Goal: Task Accomplishment & Management: Manage account settings

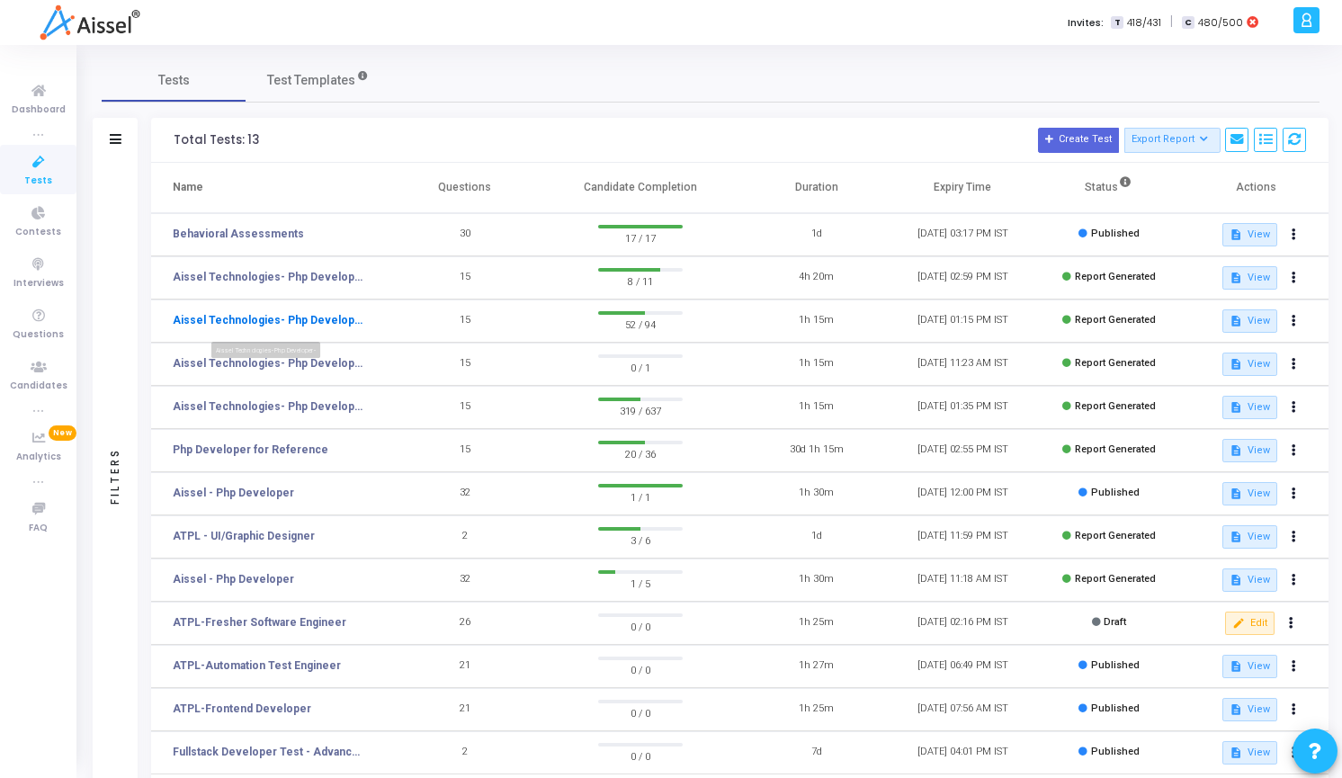
click at [323, 321] on link "Aissel Technologies- Php Developer-" at bounding box center [268, 320] width 191 height 16
click at [322, 269] on link "Aissel Technologies- Php Developer-" at bounding box center [268, 277] width 191 height 16
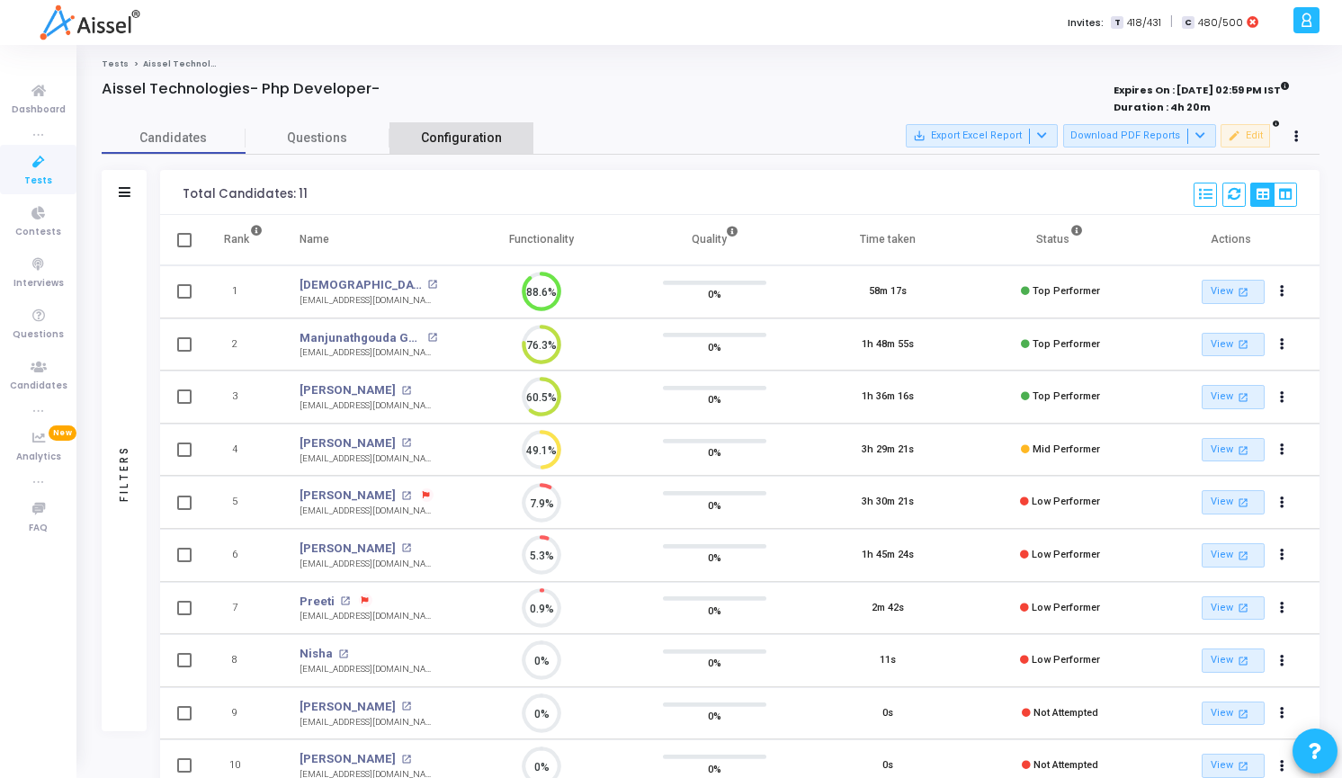
click at [449, 149] on link "Configuration" at bounding box center [462, 137] width 144 height 31
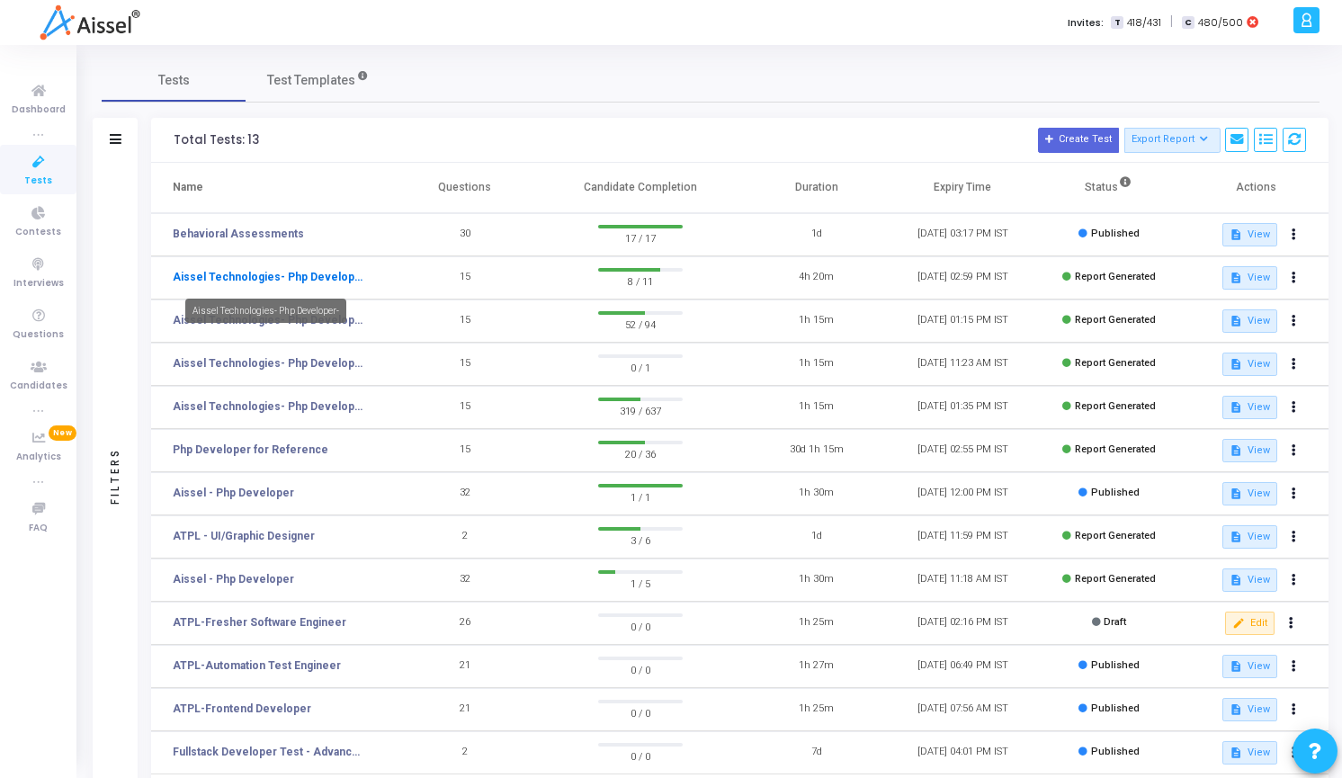
click at [309, 282] on link "Aissel Technologies- Php Developer-" at bounding box center [268, 277] width 191 height 16
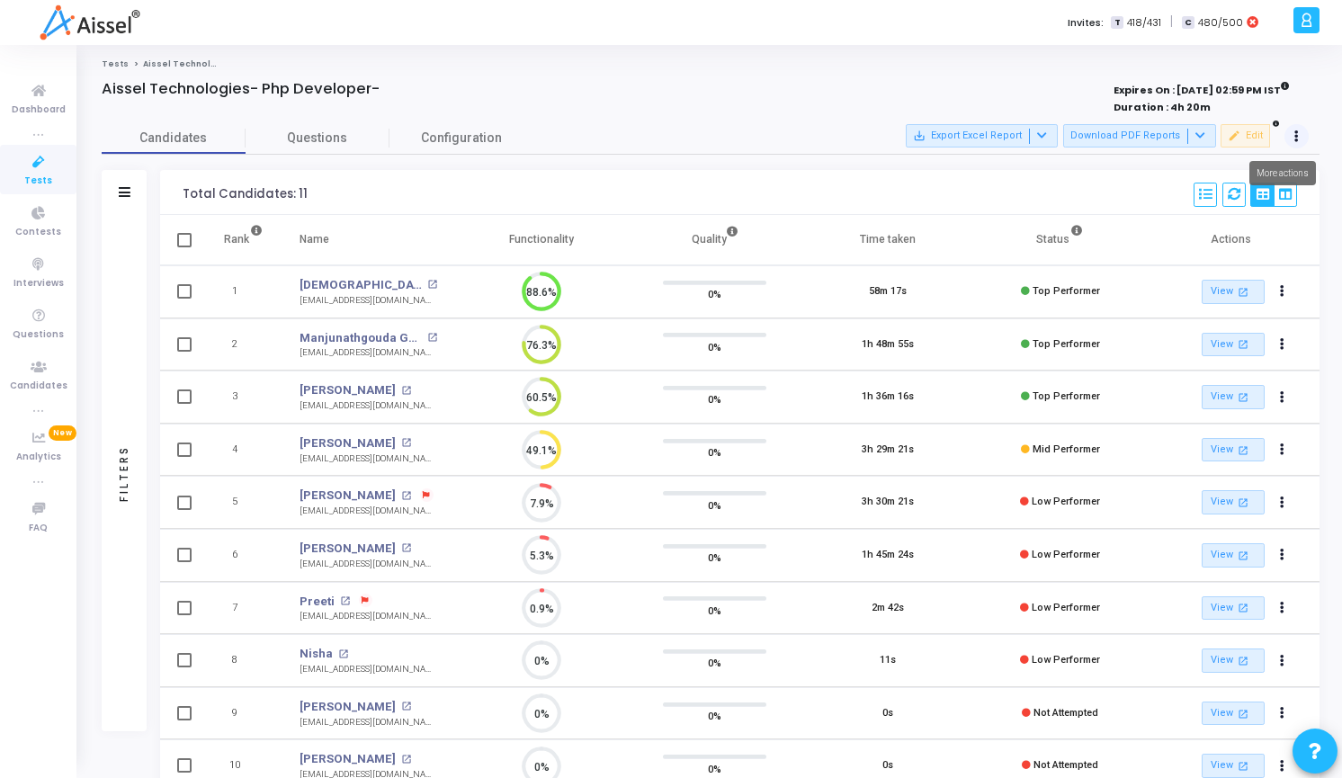
click at [1298, 130] on button at bounding box center [1297, 136] width 25 height 25
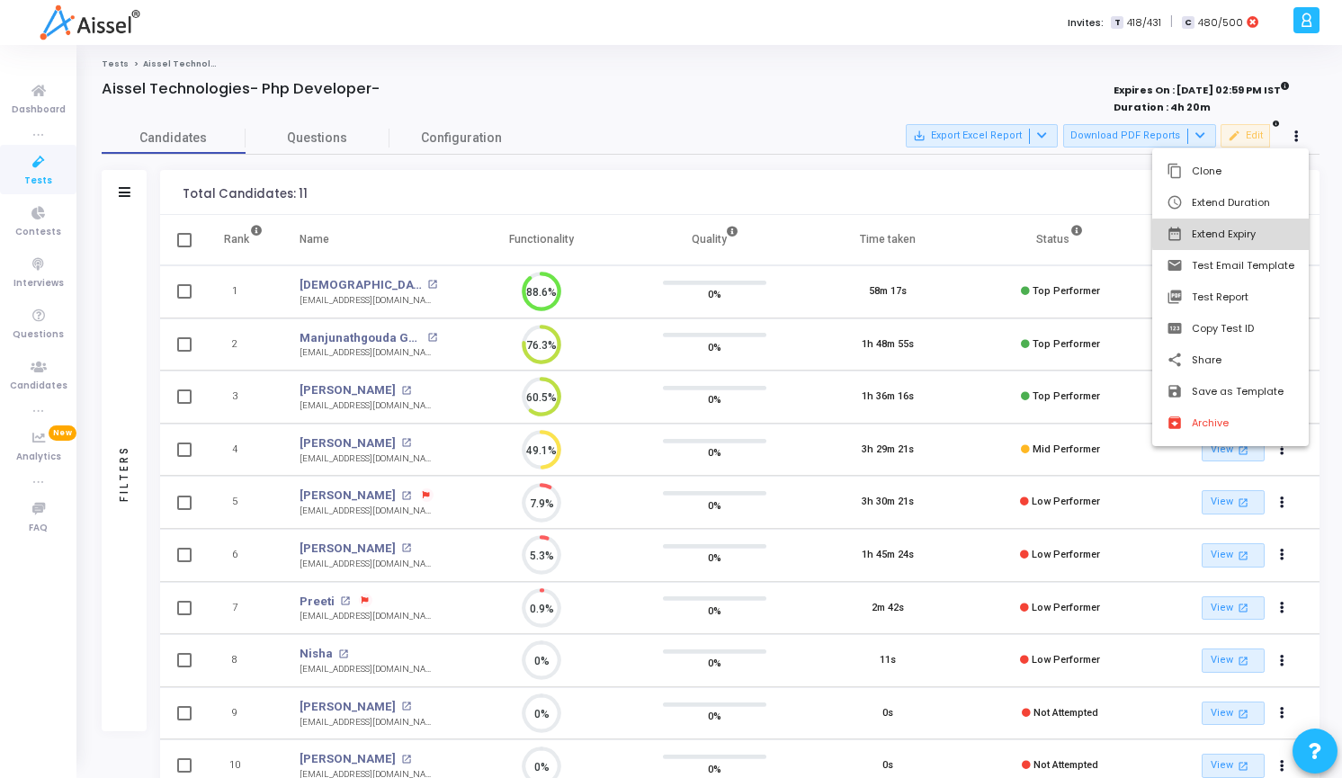
click at [1261, 234] on button "date_range Extend Expiry" at bounding box center [1230, 234] width 157 height 31
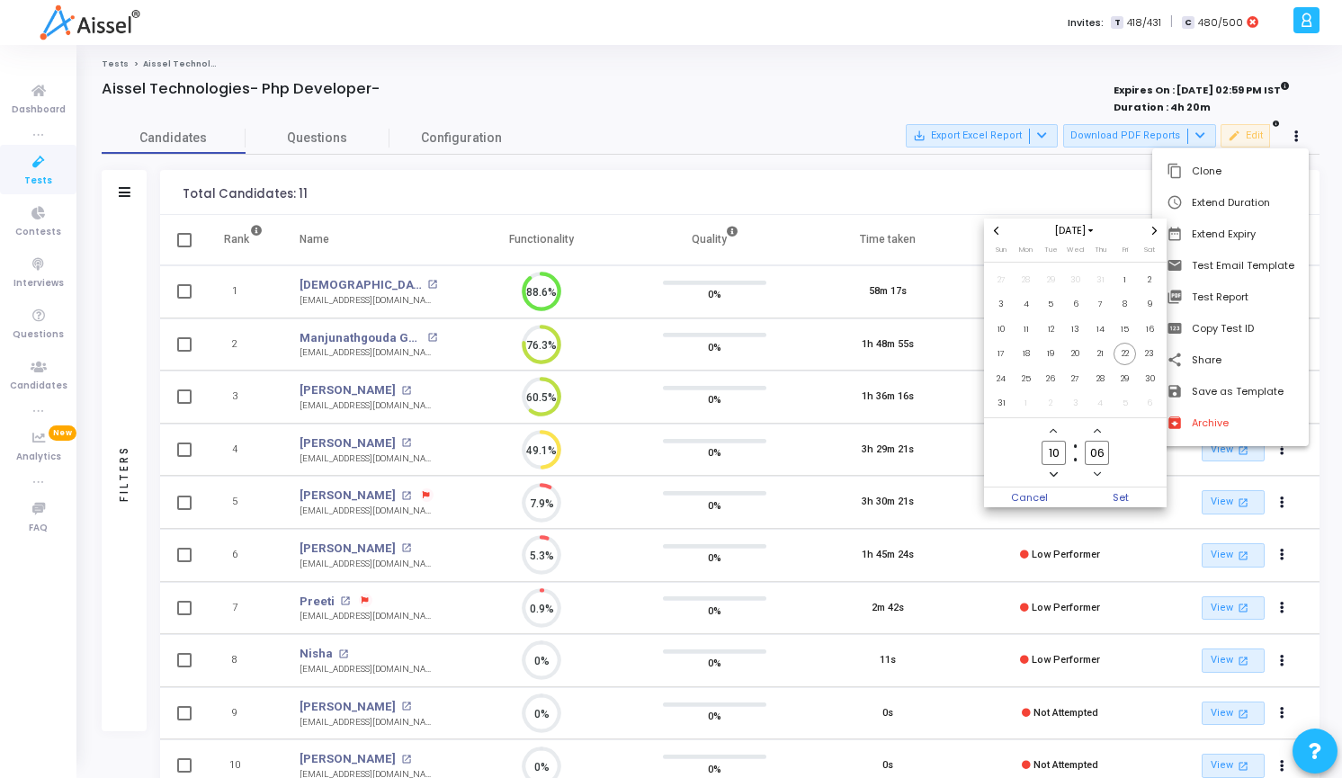
click at [1152, 237] on span "Next month" at bounding box center [1154, 230] width 15 height 15
click at [1047, 373] on span "30" at bounding box center [1051, 379] width 22 height 22
click at [1119, 497] on span "Set" at bounding box center [1122, 498] width 92 height 20
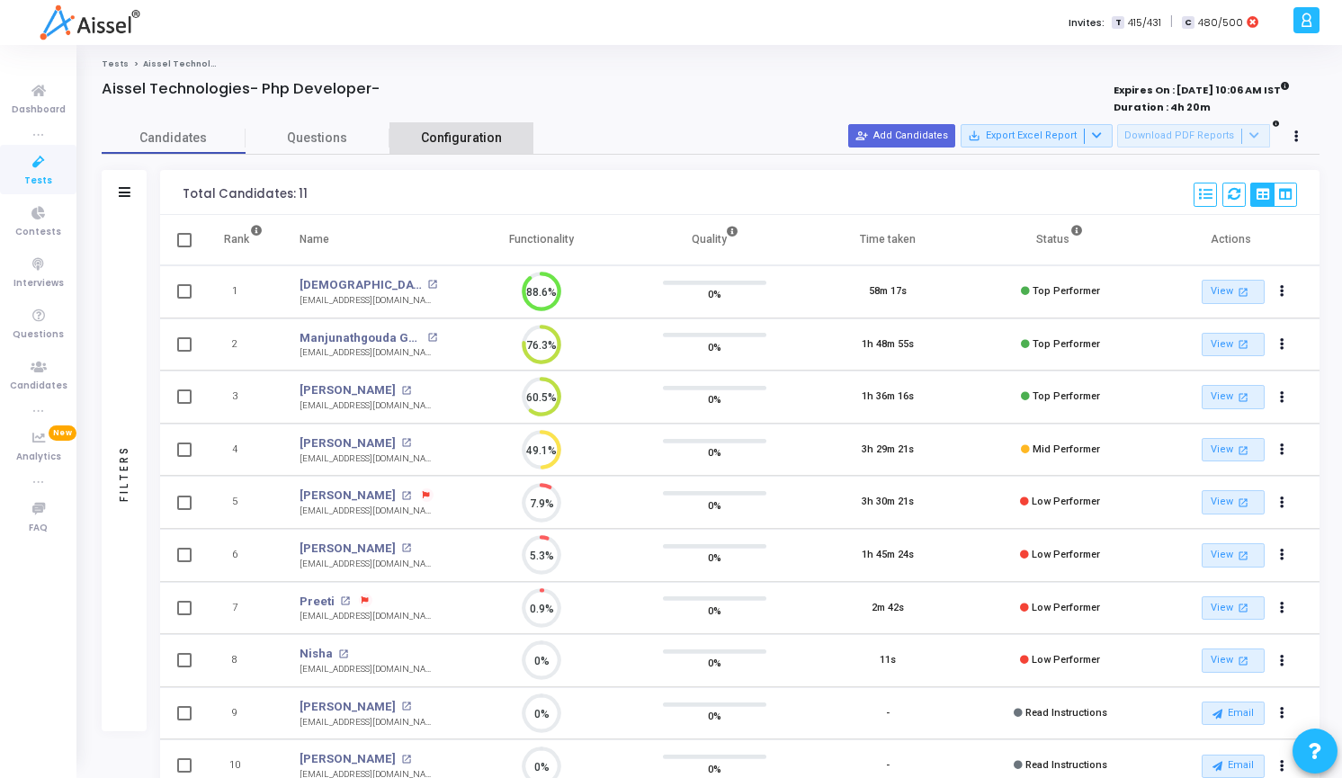
click at [451, 138] on span "Configuration" at bounding box center [461, 138] width 81 height 19
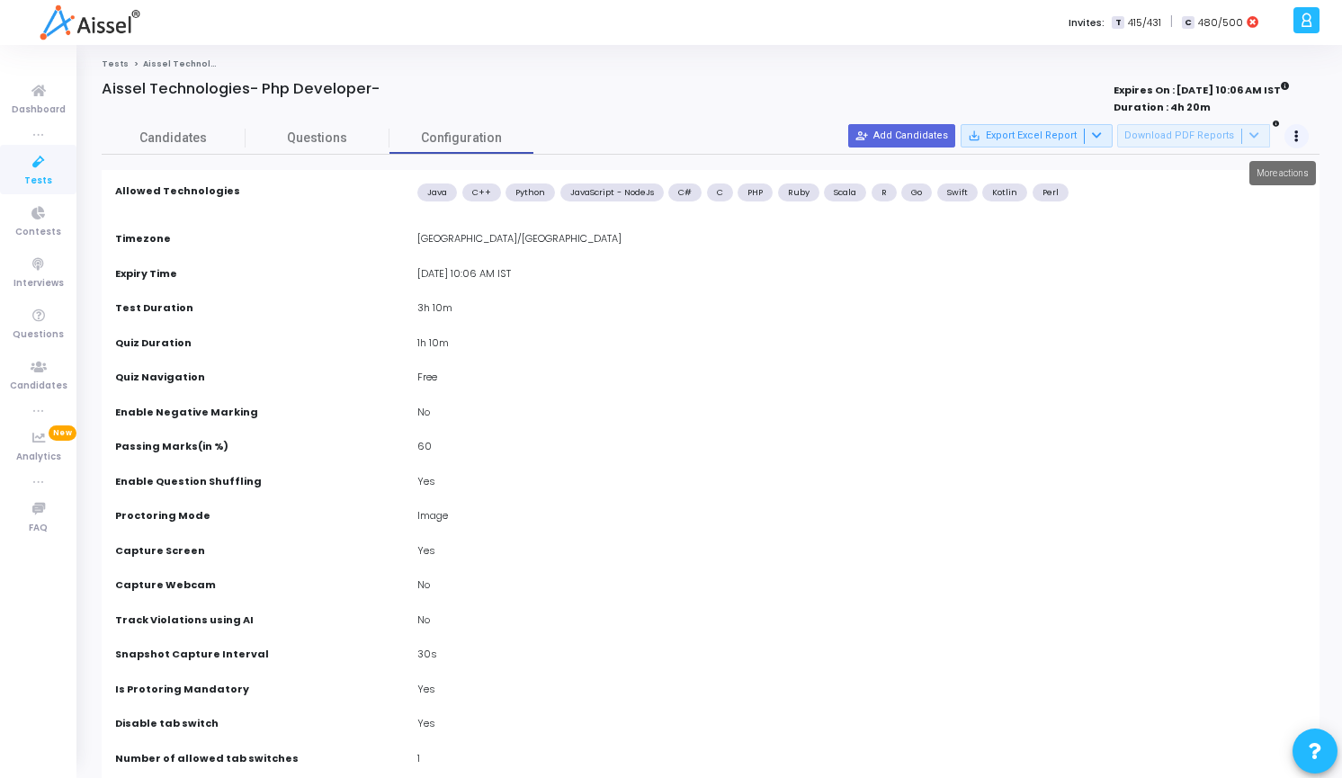
click at [1294, 134] on button at bounding box center [1297, 136] width 25 height 25
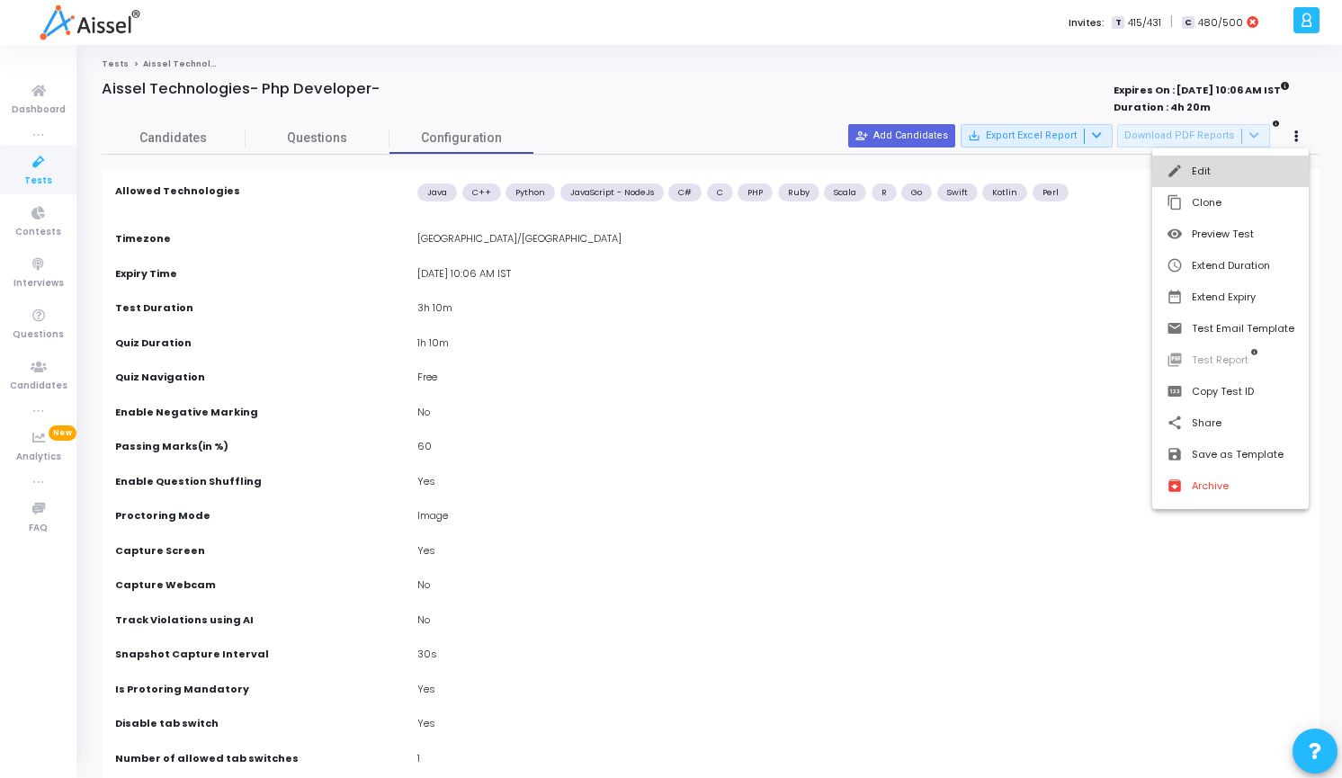
click at [1207, 170] on button "edit Edit" at bounding box center [1230, 171] width 157 height 31
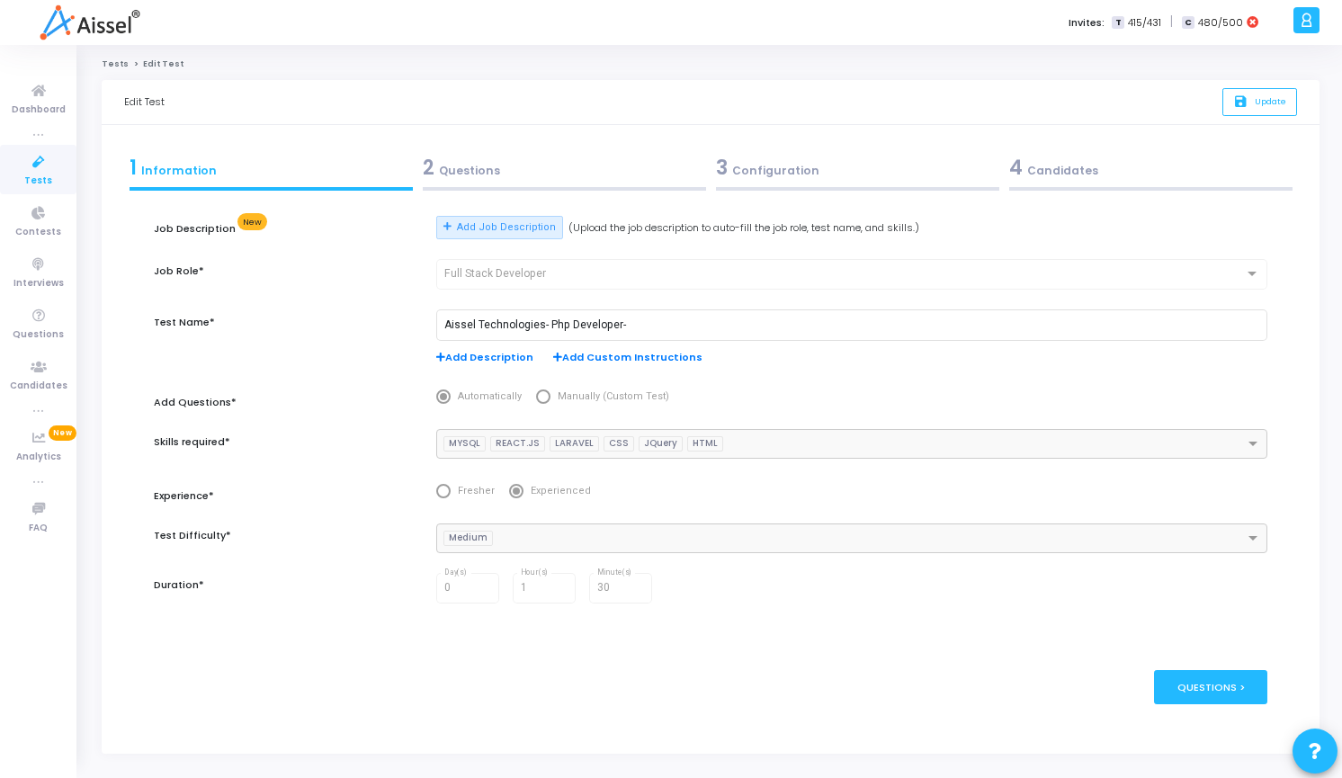
click at [502, 173] on div "2 Questions" at bounding box center [564, 168] width 283 height 30
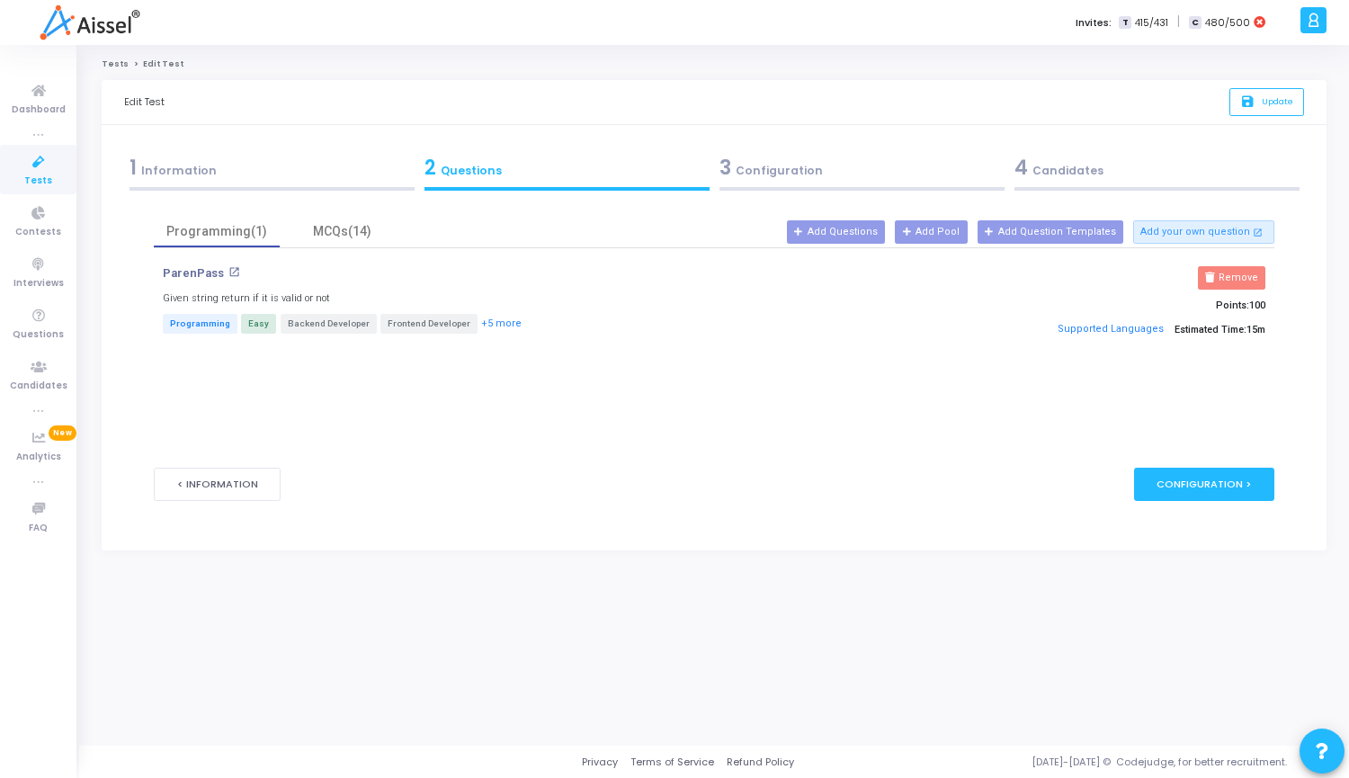
click at [785, 174] on div "3 Configuration" at bounding box center [862, 168] width 285 height 30
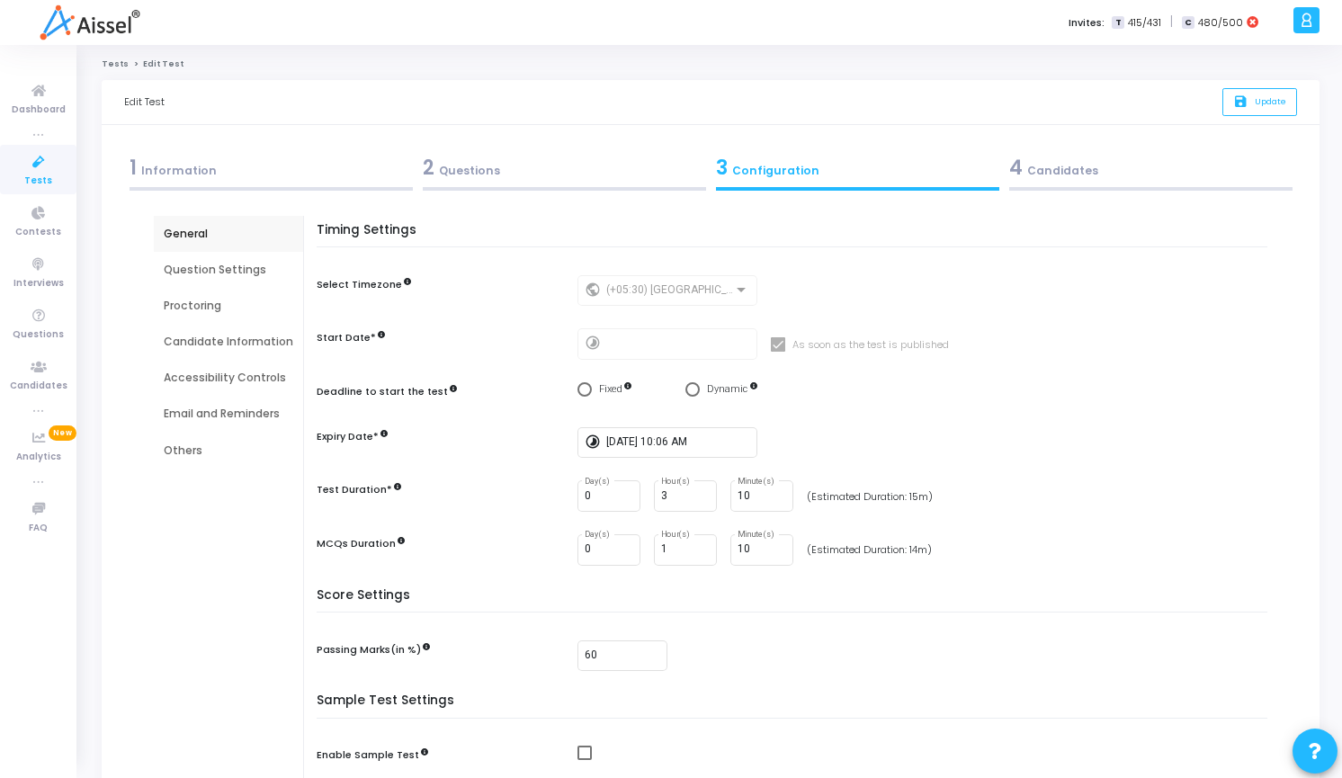
click at [202, 310] on div "Proctoring" at bounding box center [229, 306] width 130 height 16
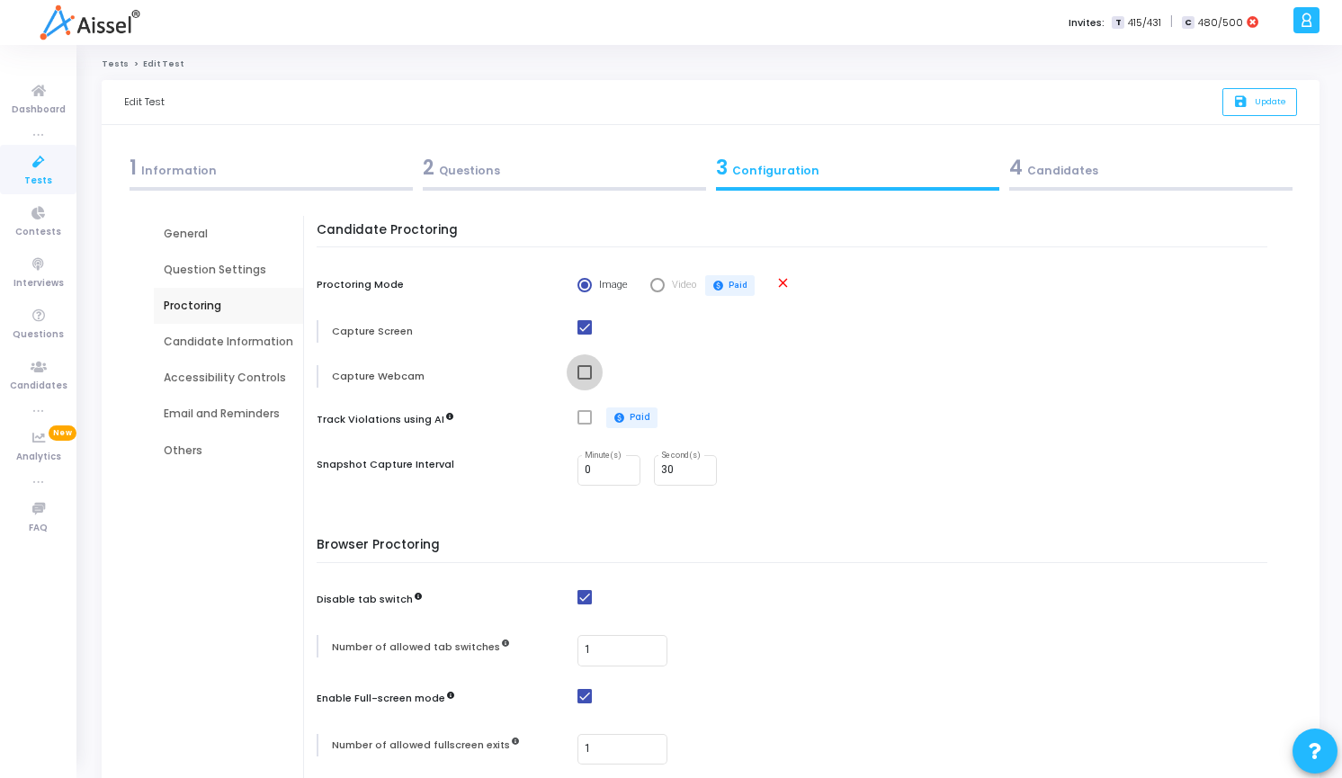
click at [578, 375] on span at bounding box center [585, 372] width 14 height 14
click at [584, 380] on input "checkbox" at bounding box center [584, 380] width 1 height 1
checkbox input "true"
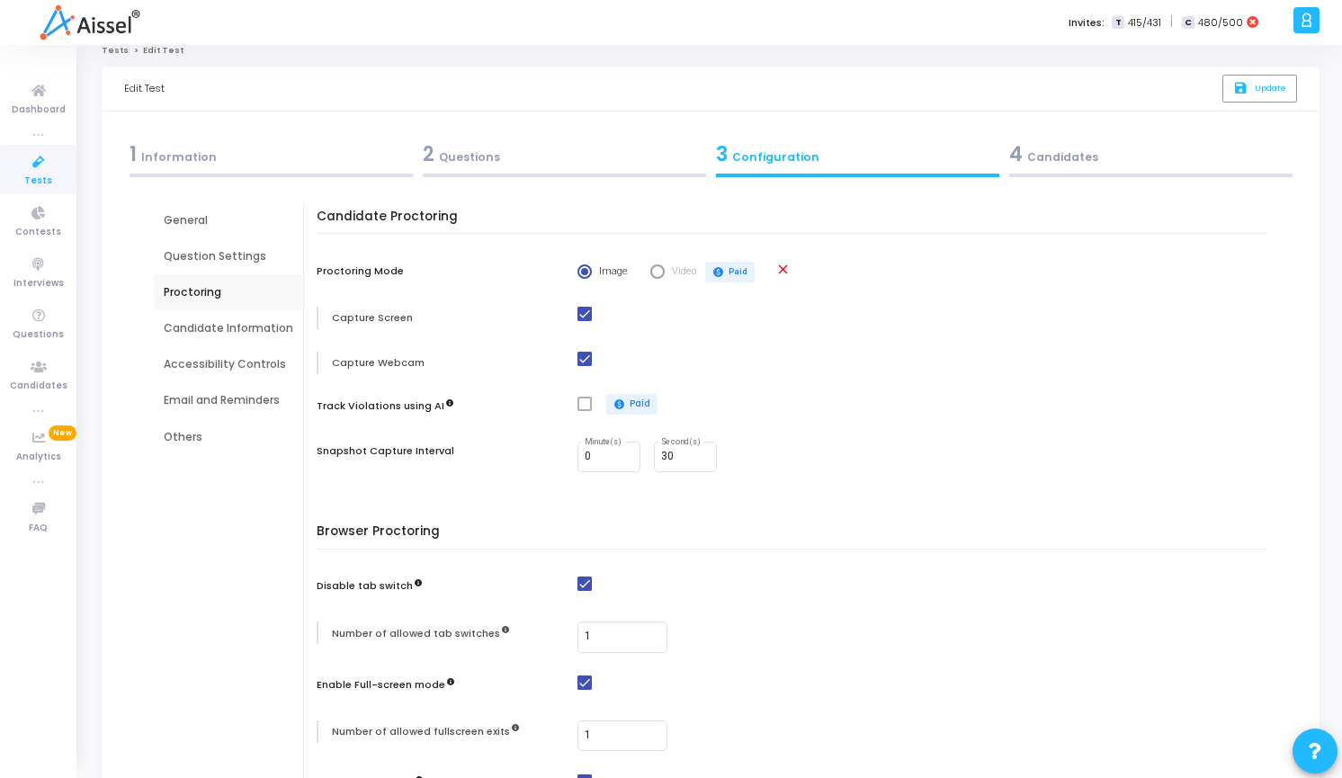
scroll to position [13, 0]
click at [199, 329] on div "Candidate Information" at bounding box center [229, 329] width 130 height 16
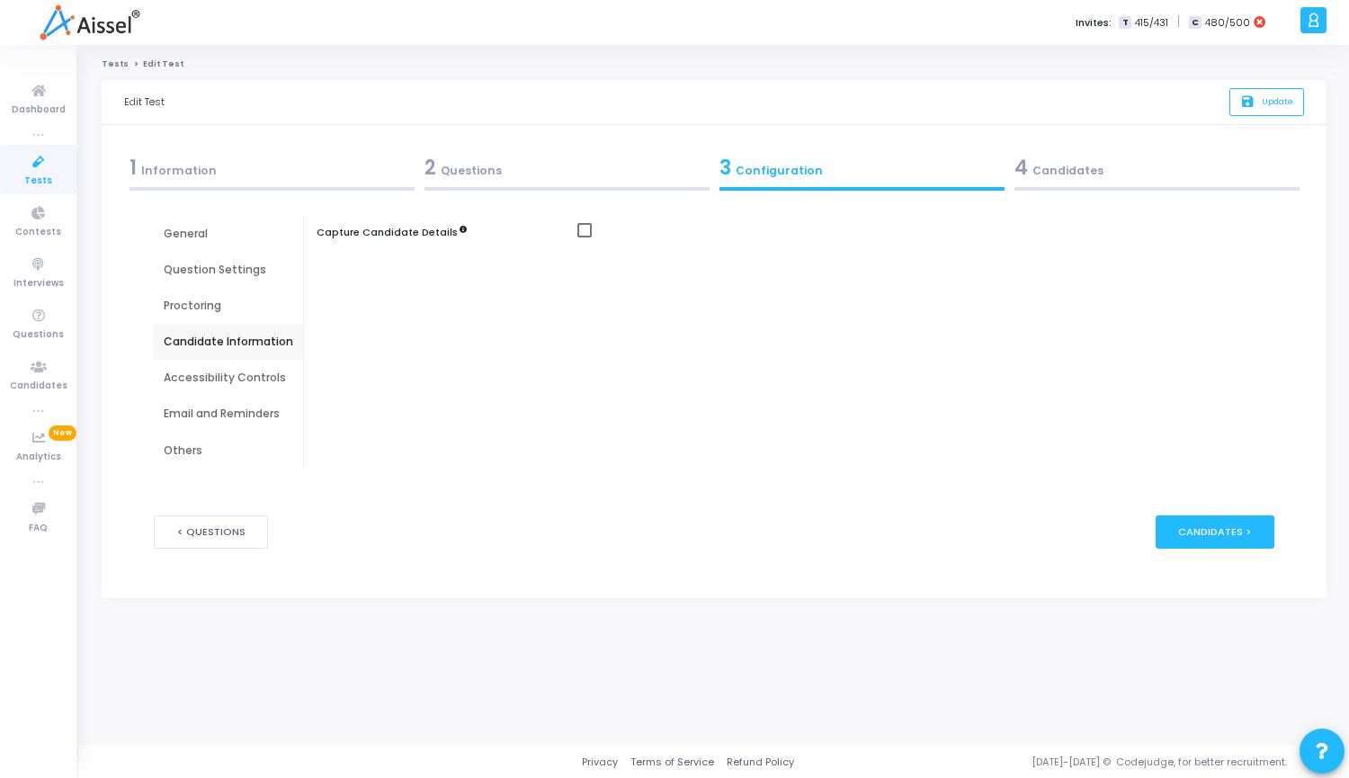
click at [200, 372] on div "Accessibility Controls" at bounding box center [229, 378] width 130 height 16
click at [195, 407] on div "Email and Reminders" at bounding box center [229, 414] width 130 height 16
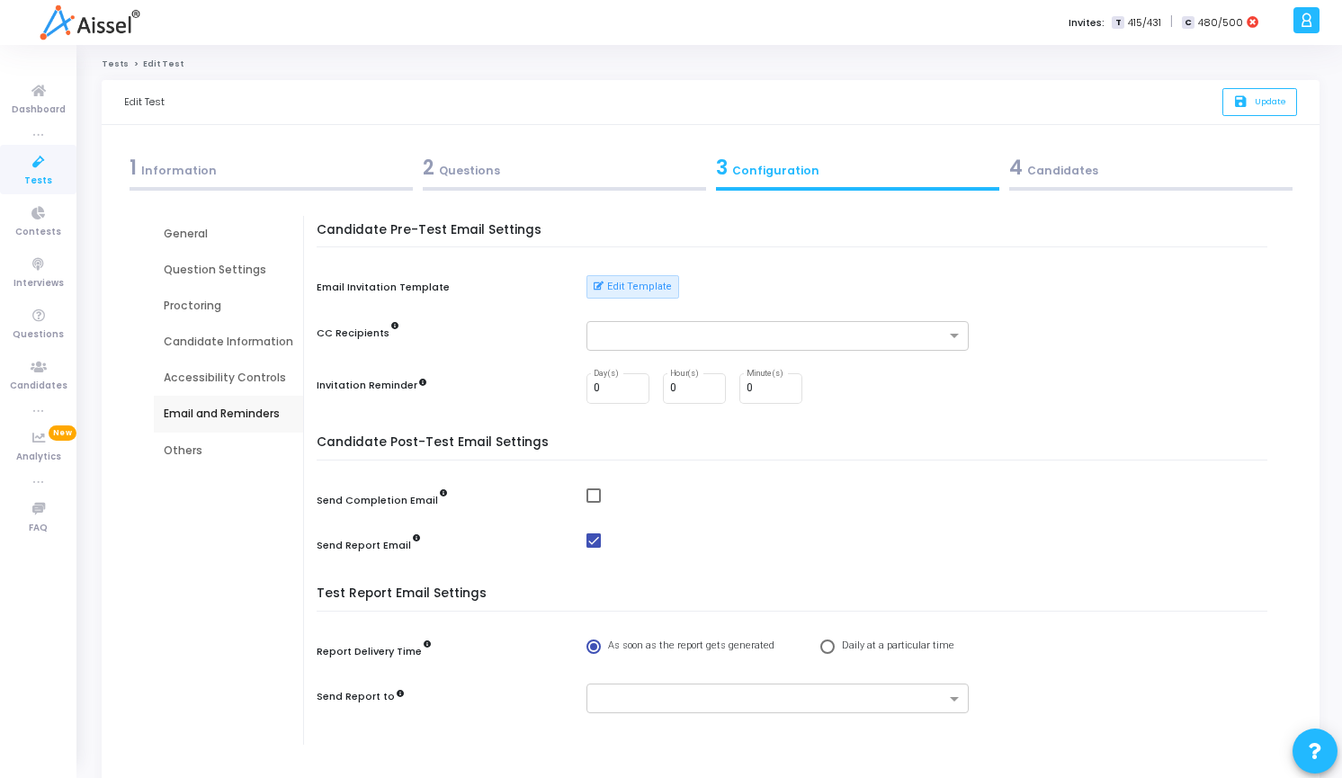
click at [192, 451] on div "Others" at bounding box center [229, 451] width 130 height 16
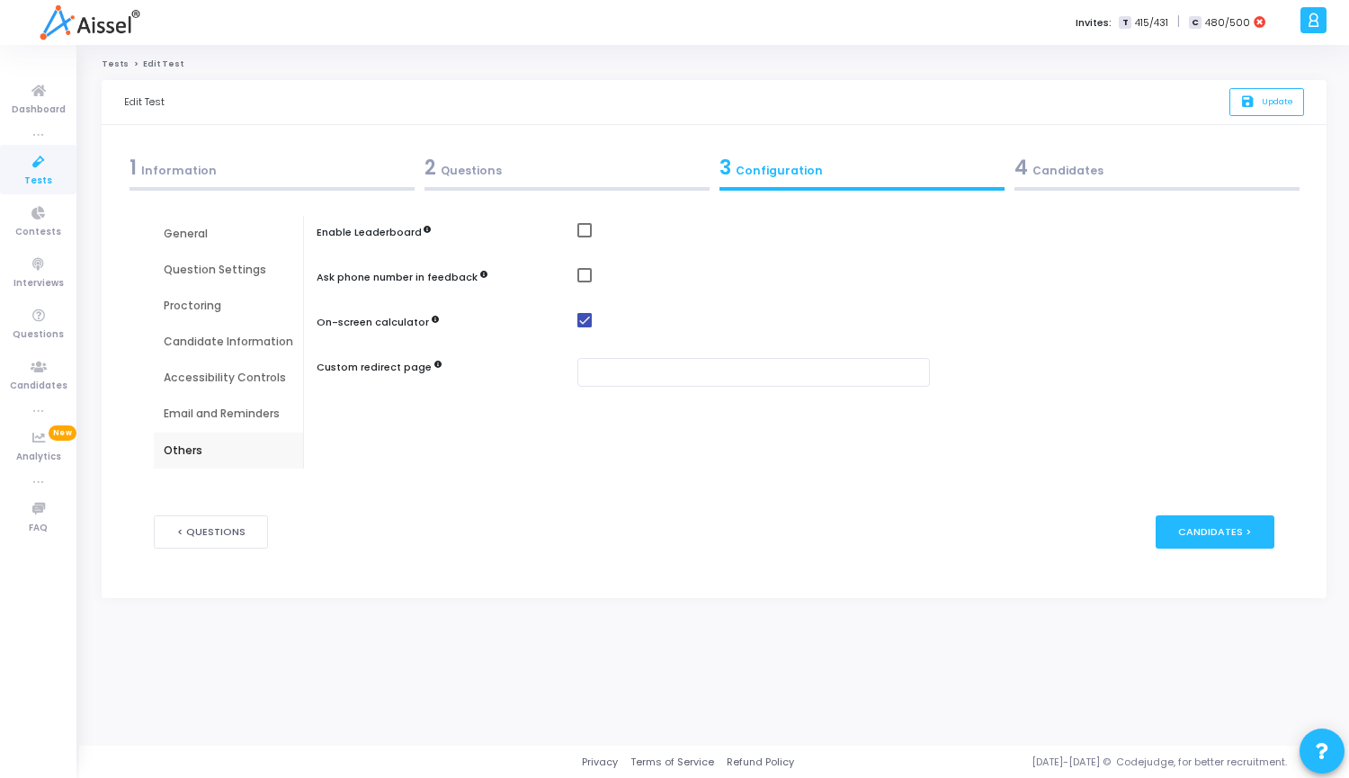
click at [194, 229] on div "General" at bounding box center [229, 234] width 130 height 16
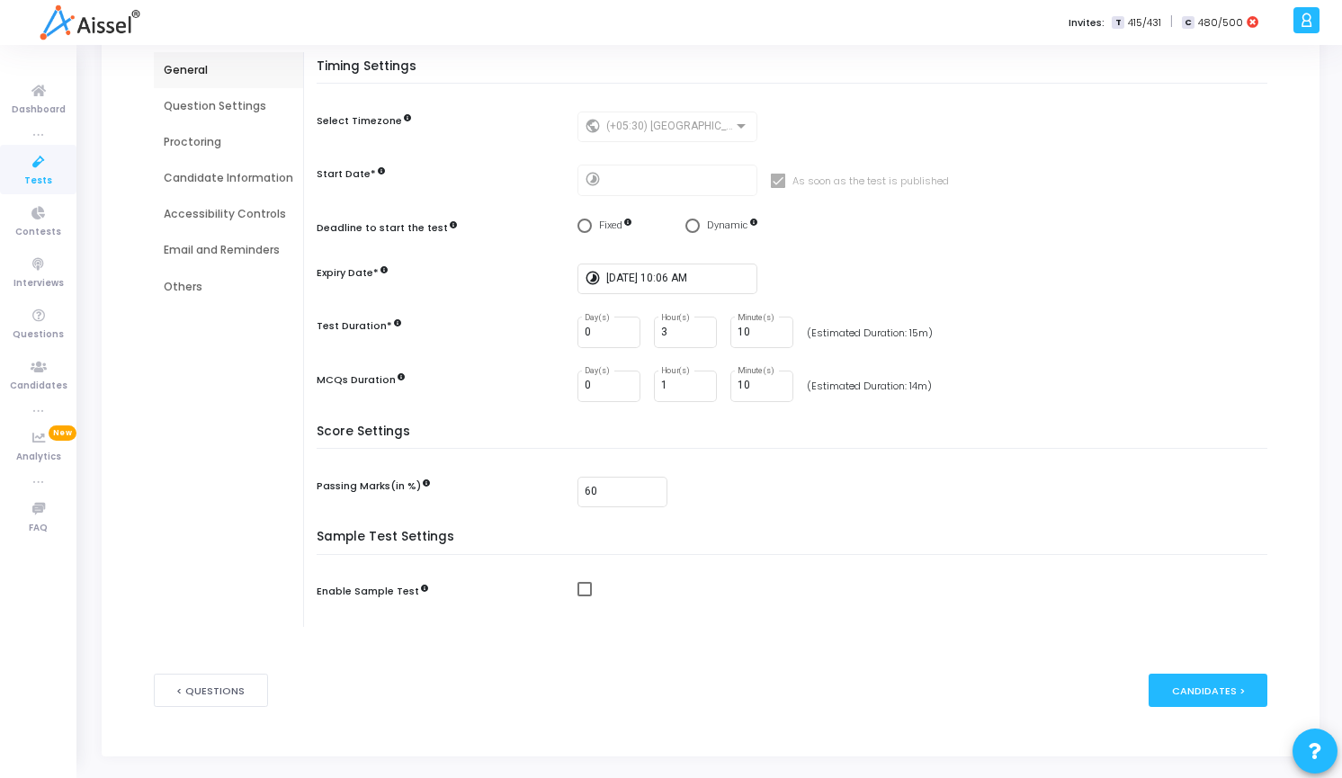
scroll to position [207, 0]
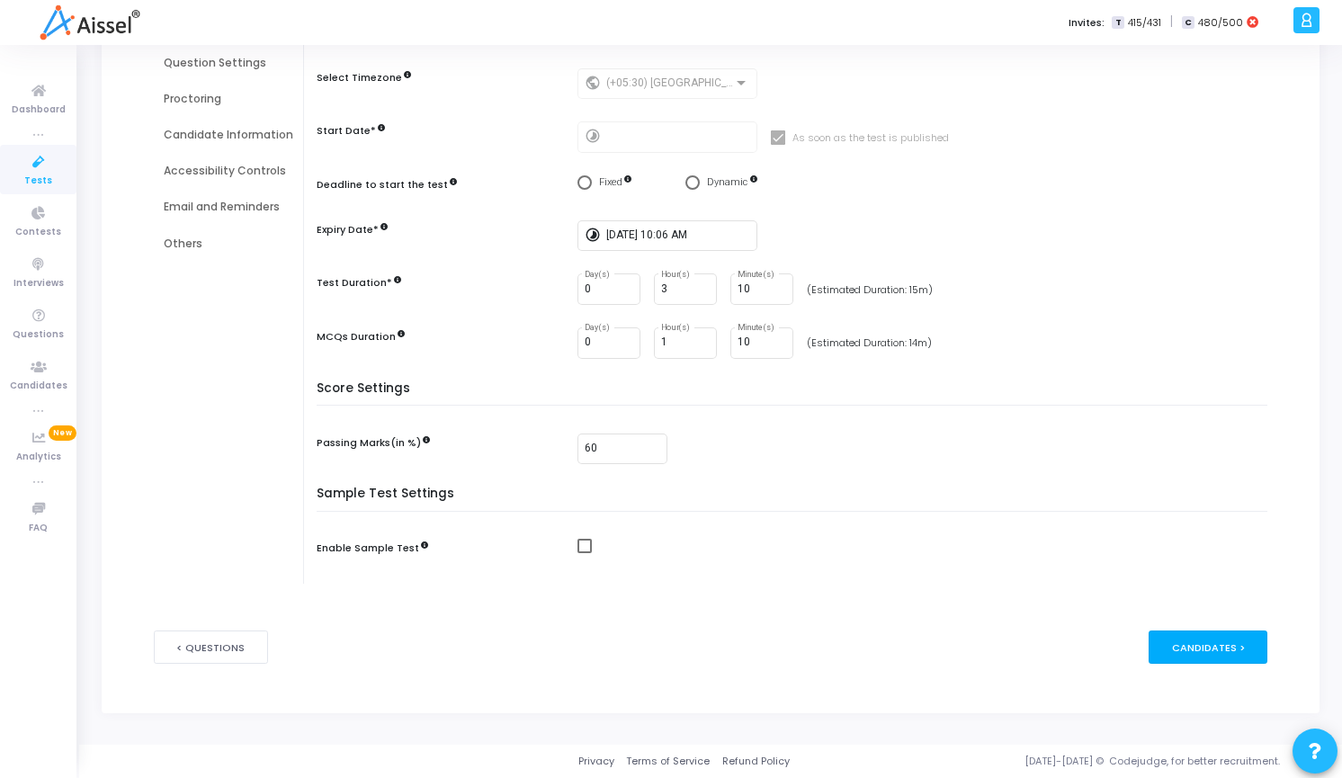
click at [1204, 647] on div "Candidates >" at bounding box center [1209, 647] width 120 height 33
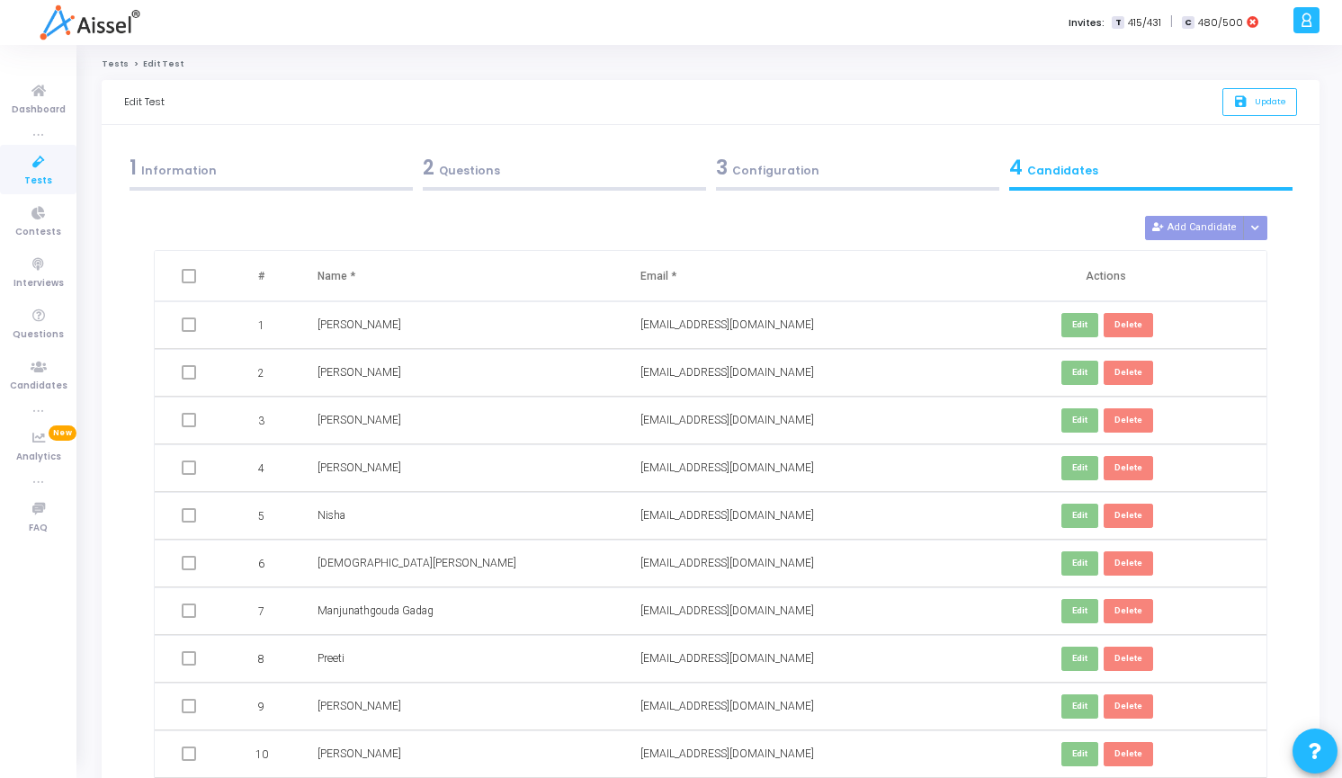
scroll to position [47, 0]
click at [800, 170] on div "3 Configuration" at bounding box center [857, 168] width 283 height 30
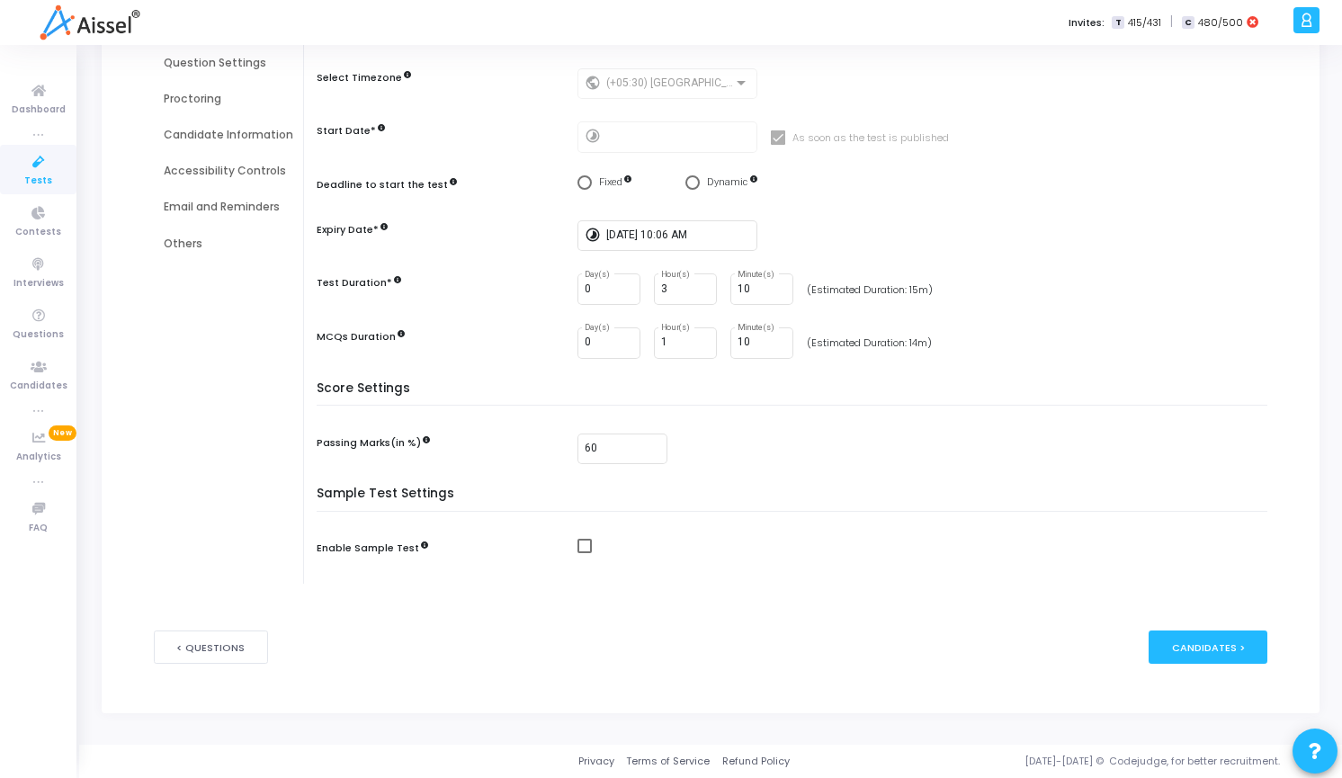
scroll to position [0, 0]
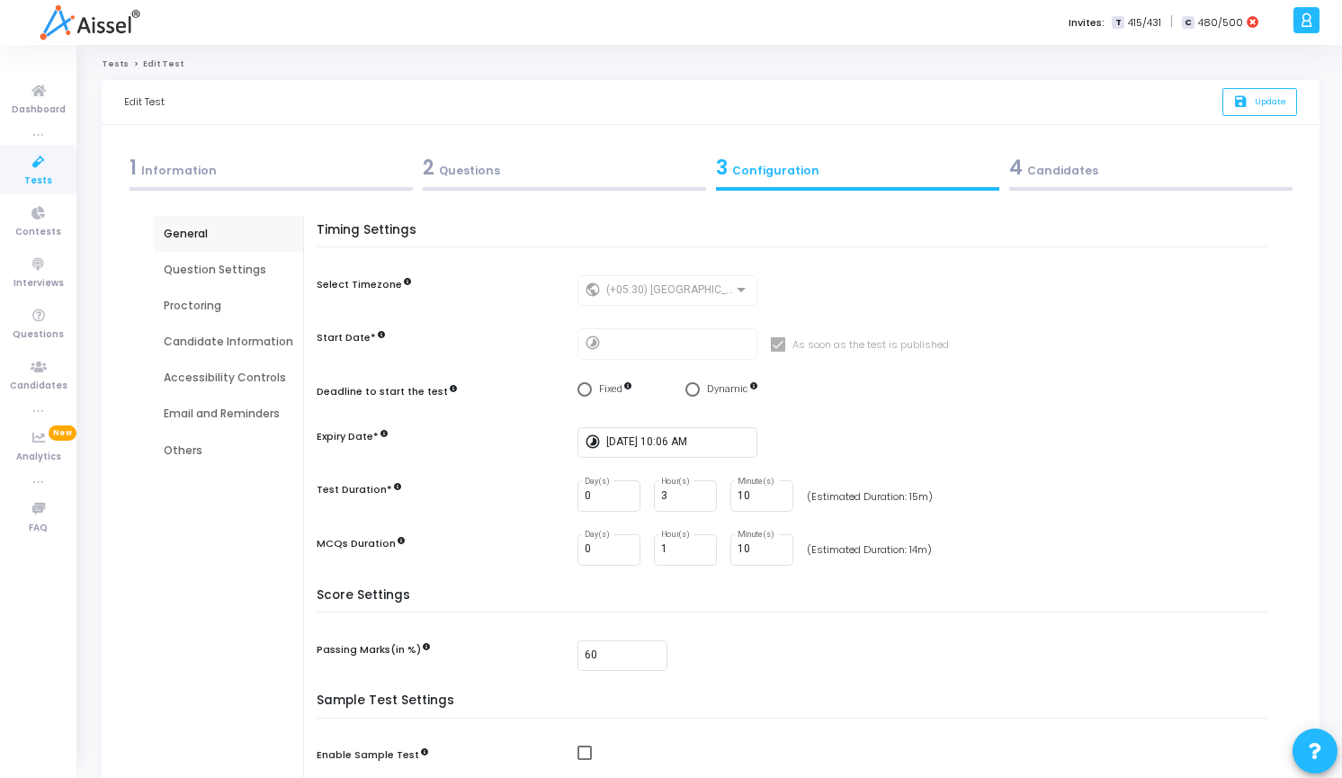
click at [213, 303] on div "Proctoring" at bounding box center [229, 306] width 130 height 16
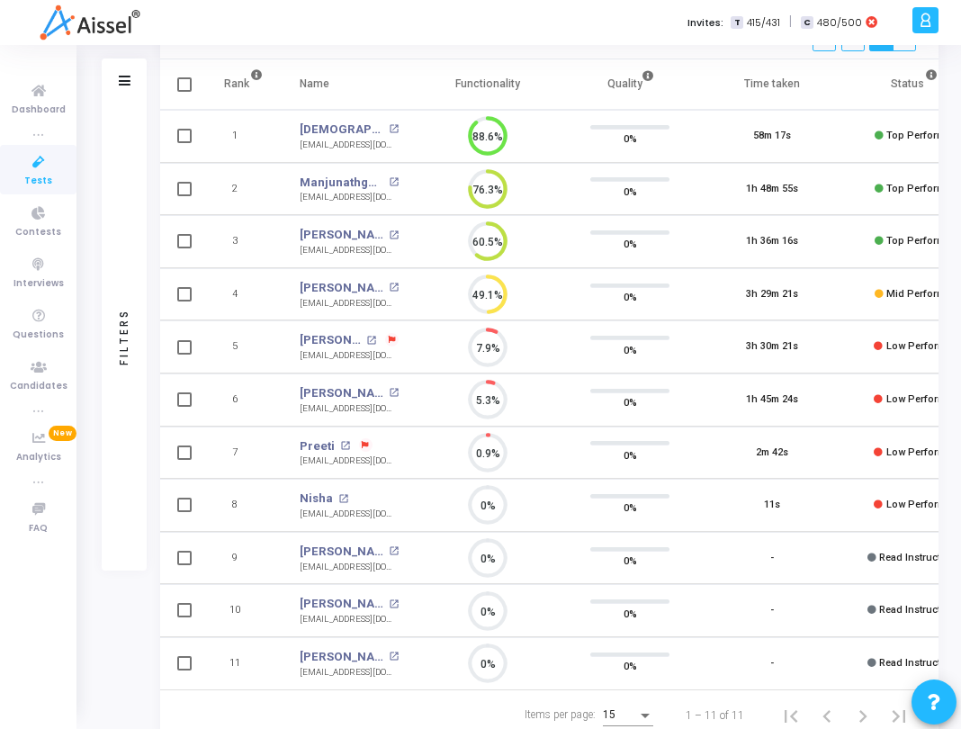
scroll to position [8, 8]
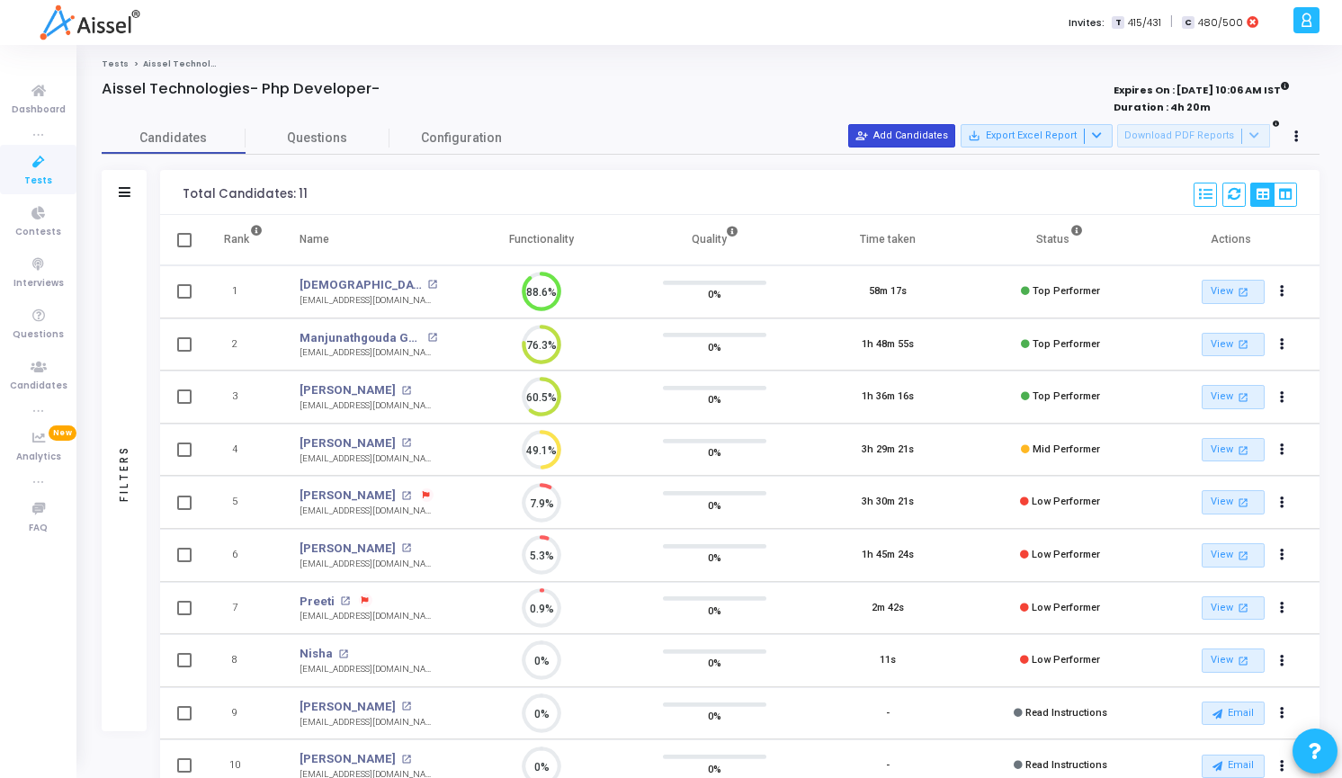
click at [915, 140] on button "person_add_alt Add Candidates" at bounding box center [901, 135] width 107 height 23
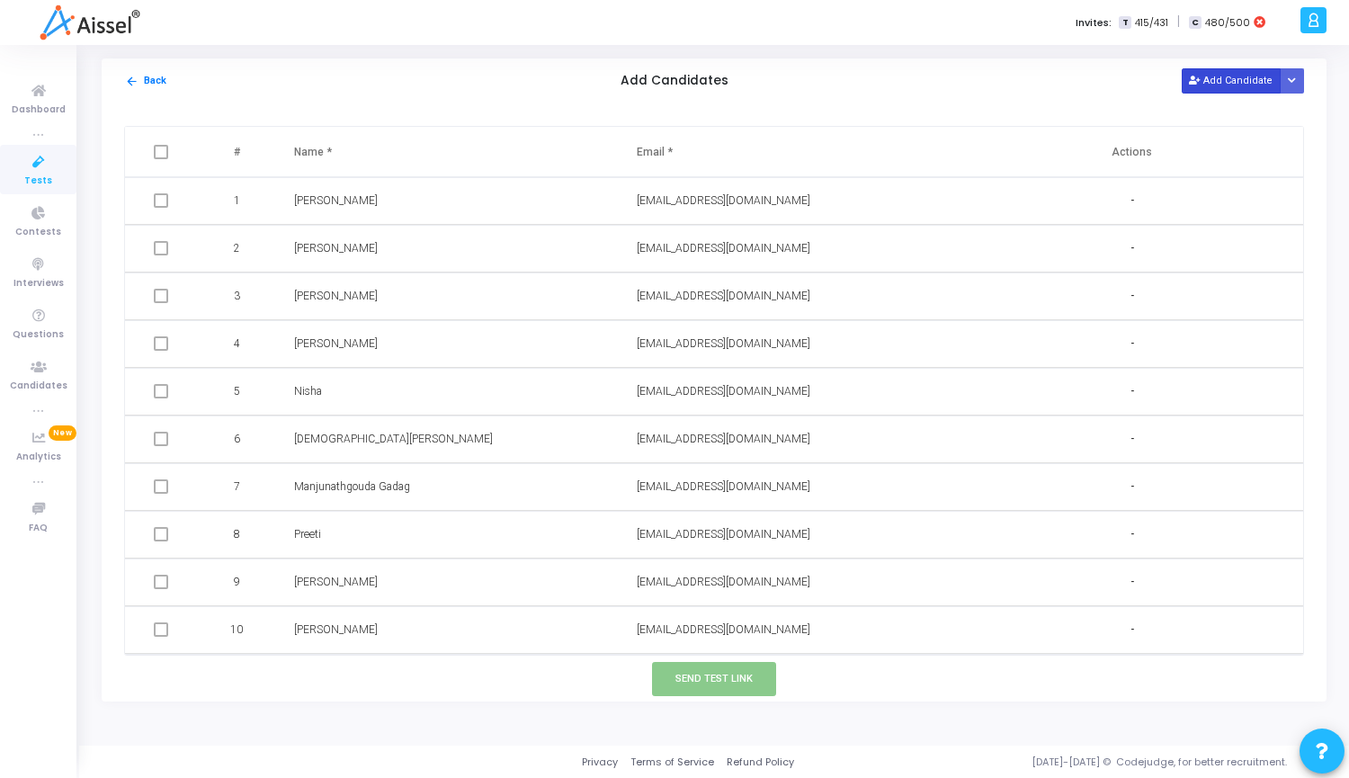
click at [1249, 77] on button "Add Candidate" at bounding box center [1231, 80] width 99 height 24
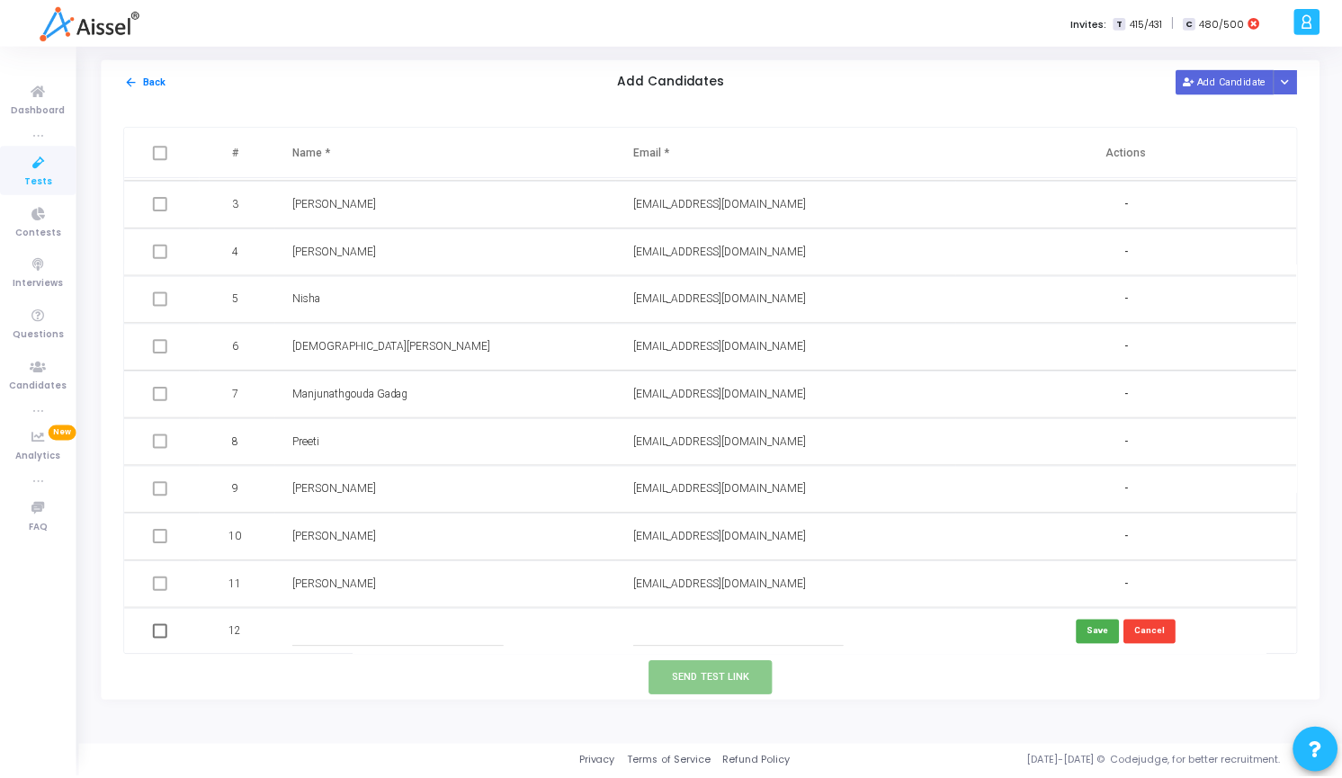
scroll to position [94, 0]
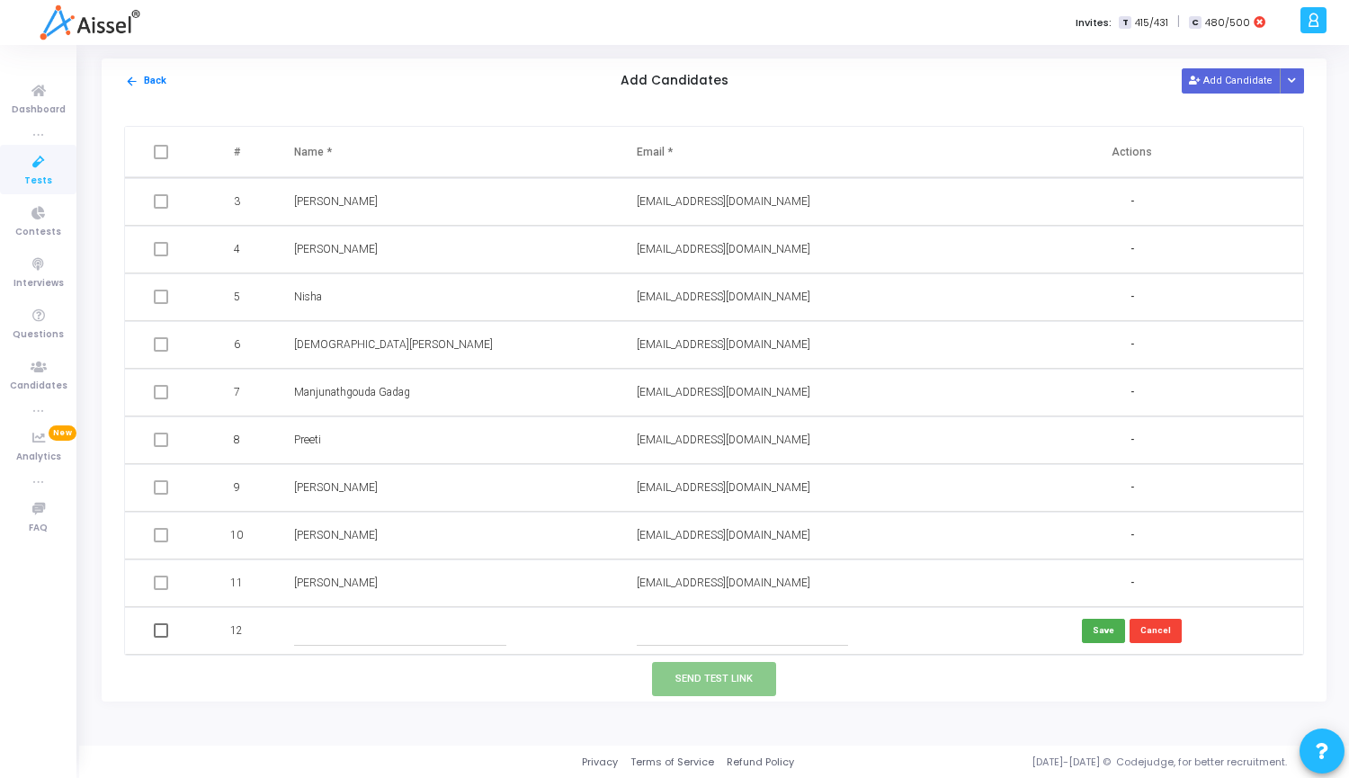
click at [673, 626] on input "text" at bounding box center [743, 631] width 212 height 30
paste input "[EMAIL_ADDRESS][DOMAIN_NAME]"
type input "[EMAIL_ADDRESS][DOMAIN_NAME]"
click at [323, 640] on input "text" at bounding box center [400, 631] width 212 height 30
paste input "[PERSON_NAME] [PERSON_NAME]"
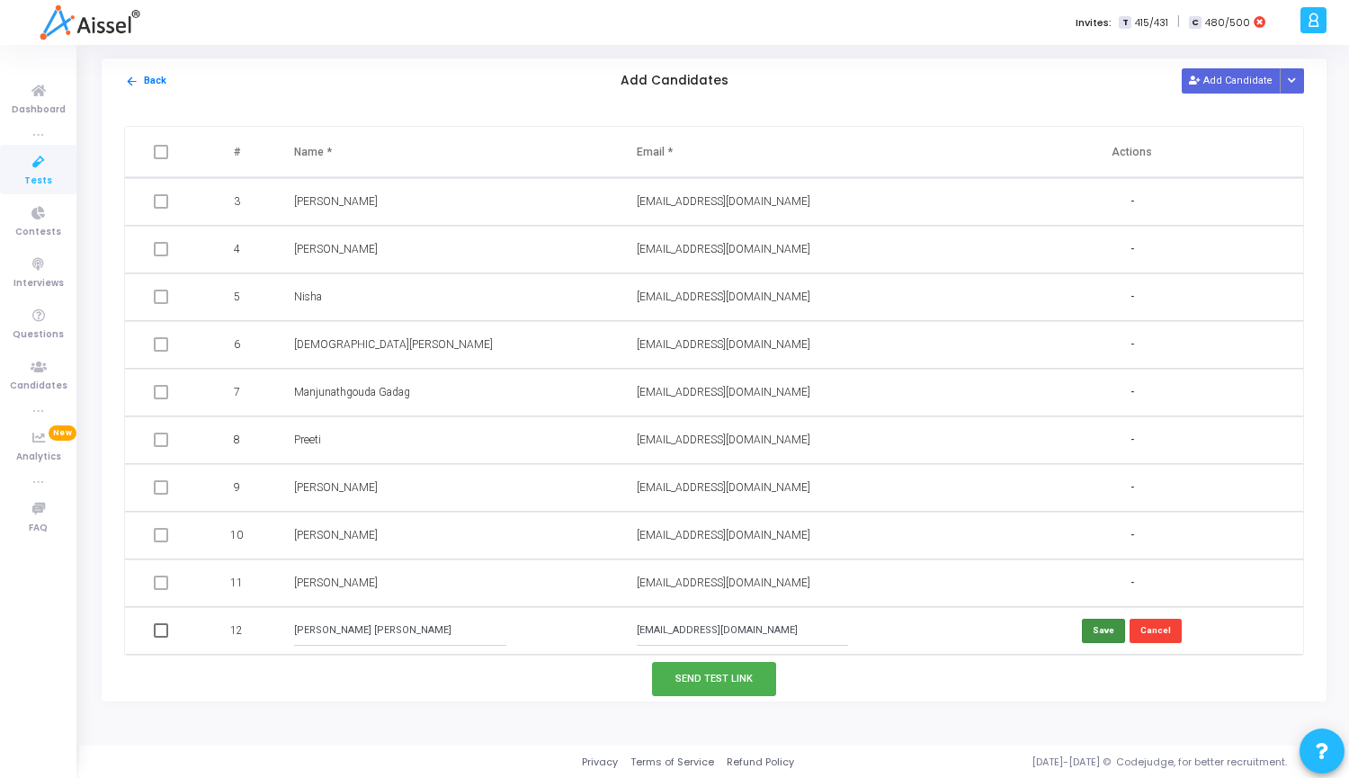
type input "[PERSON_NAME] [PERSON_NAME]"
click at [1102, 637] on button "Save" at bounding box center [1103, 631] width 43 height 24
click at [162, 632] on span at bounding box center [161, 630] width 14 height 14
click at [161, 638] on input "checkbox" at bounding box center [160, 638] width 1 height 1
checkbox input "true"
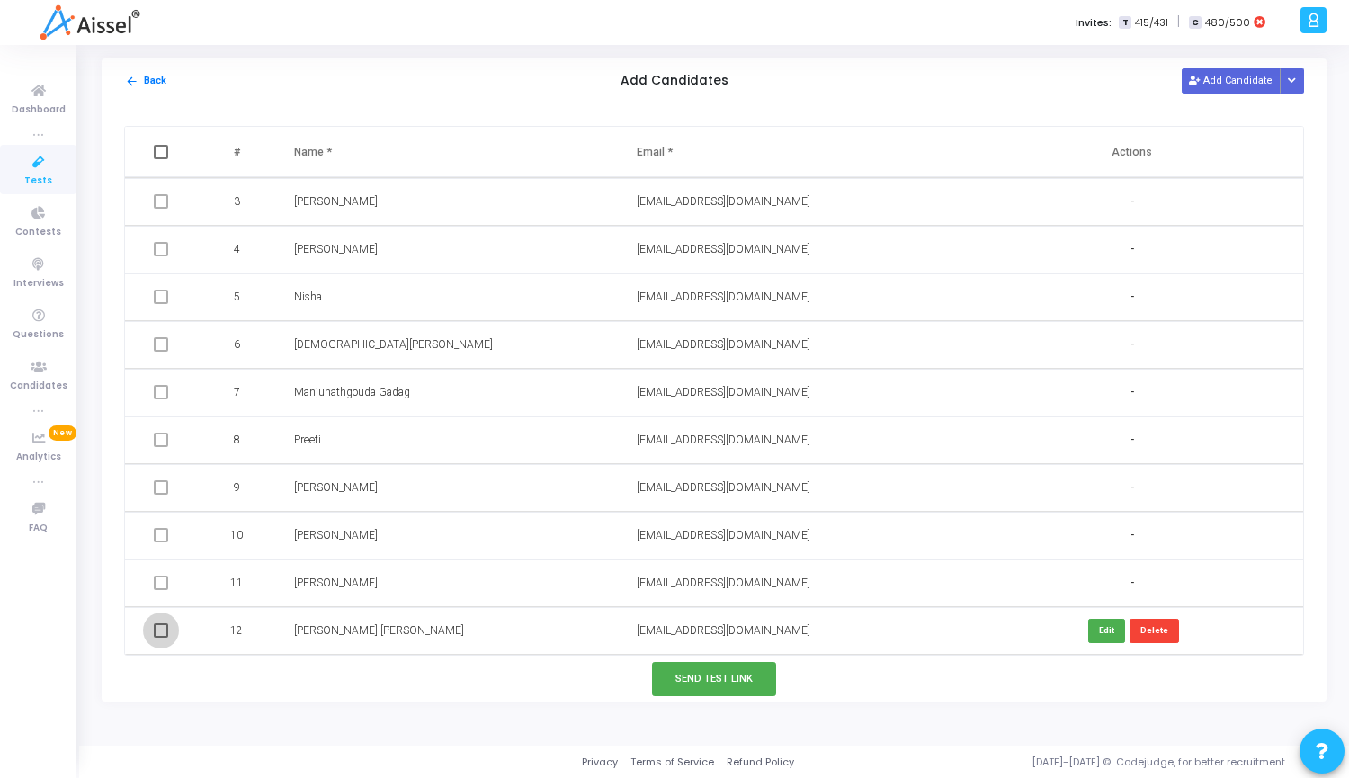
checkbox input "true"
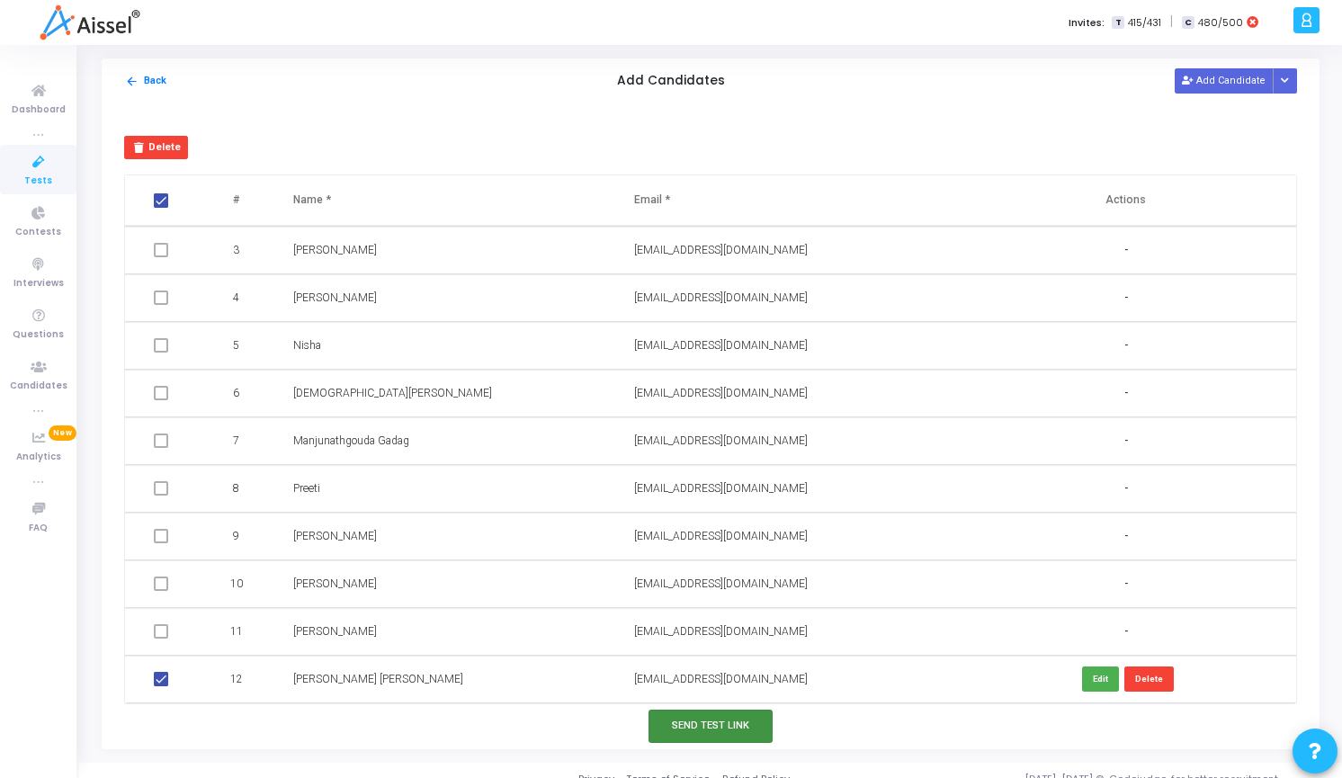
click at [760, 729] on button "Send Test Link" at bounding box center [711, 726] width 124 height 33
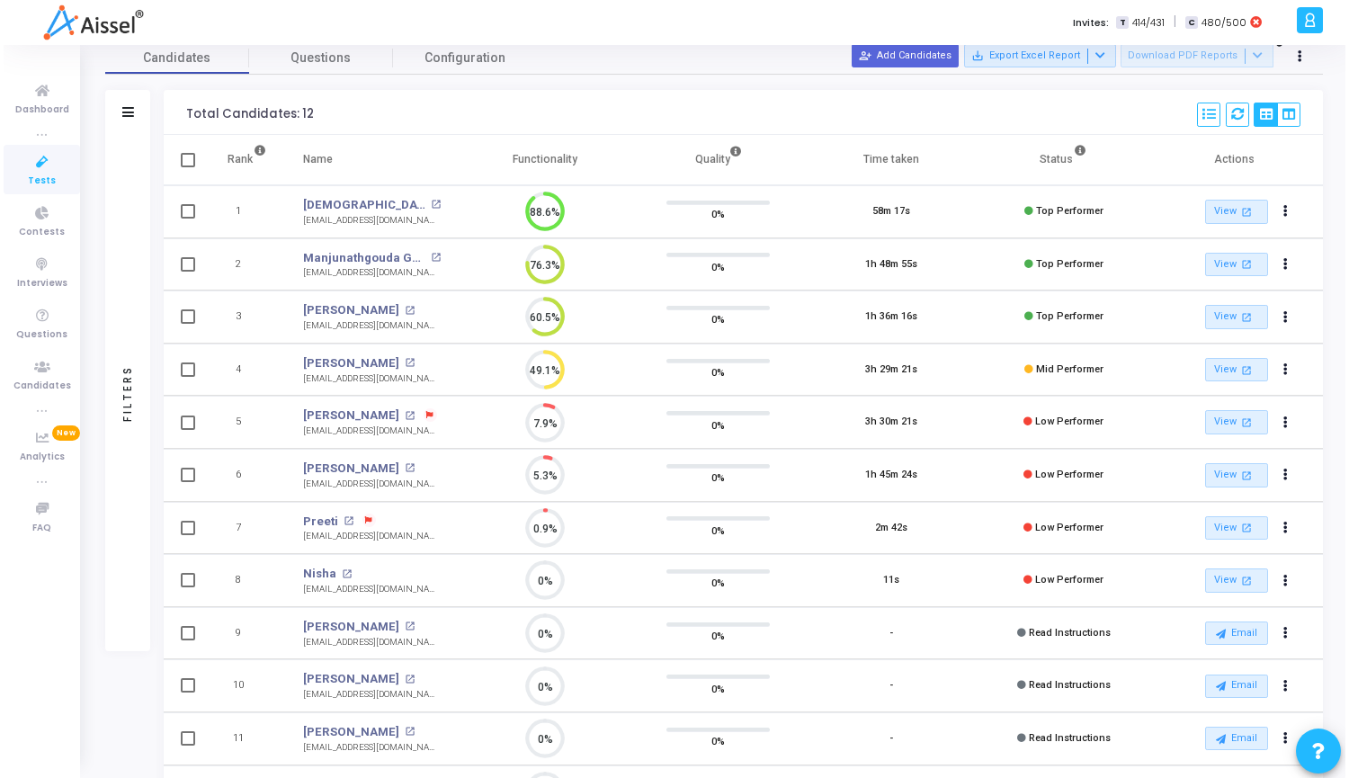
scroll to position [0, 0]
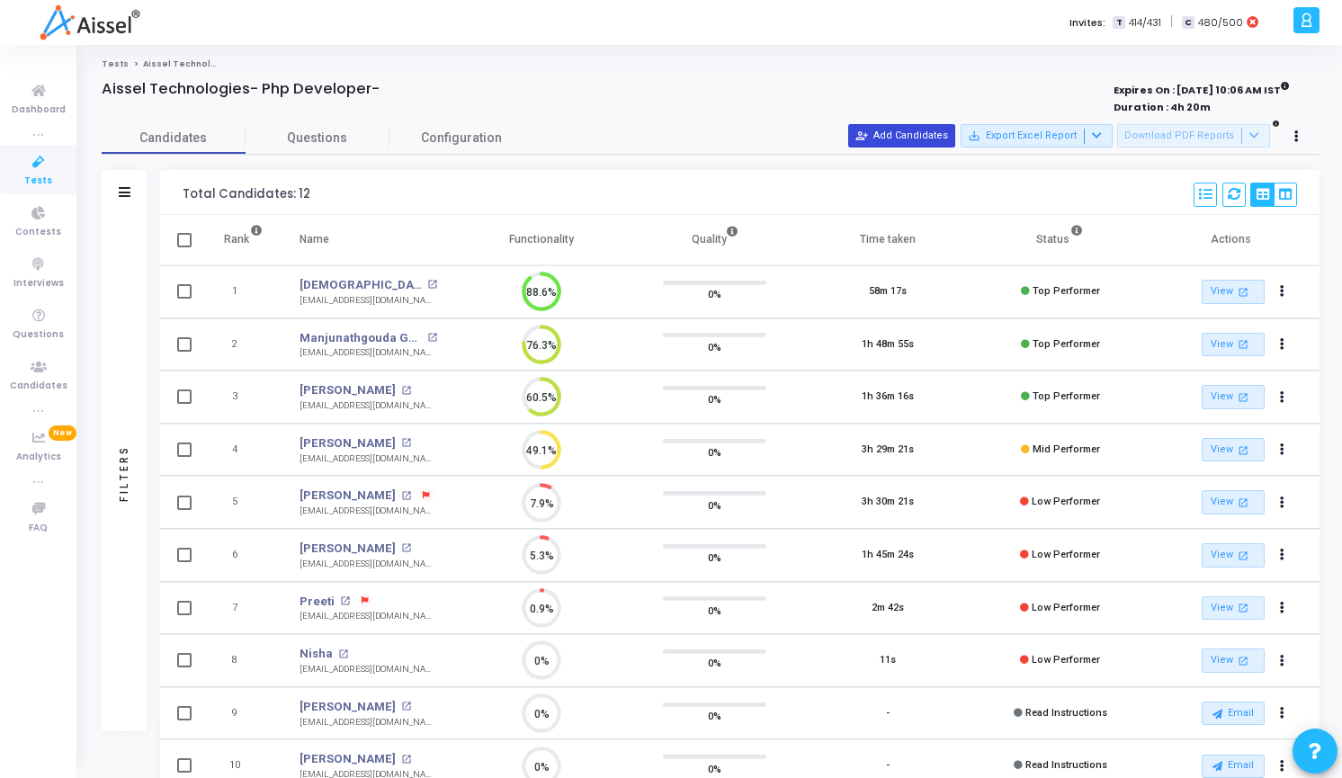
click at [896, 146] on button "person_add_alt Add Candidates" at bounding box center [901, 135] width 107 height 23
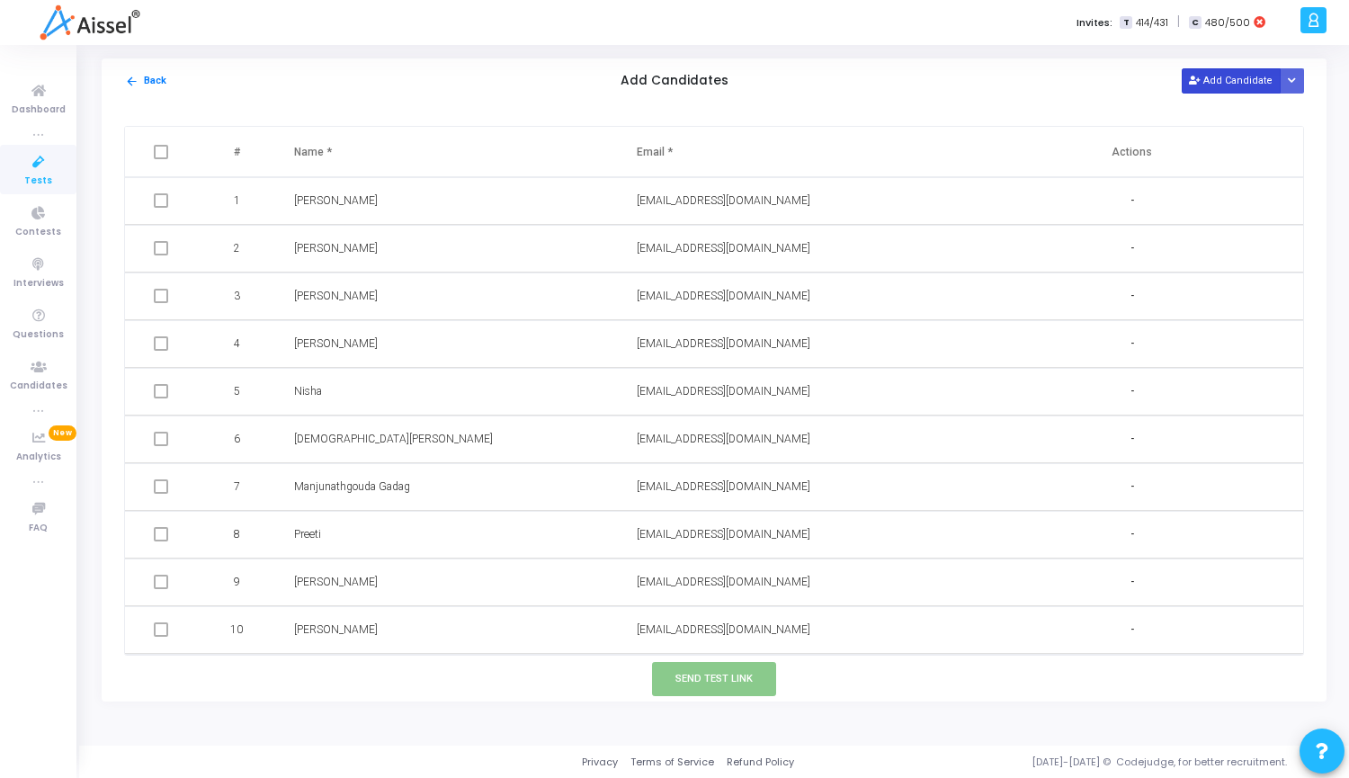
click at [1201, 86] on button "Add Candidate" at bounding box center [1231, 80] width 99 height 24
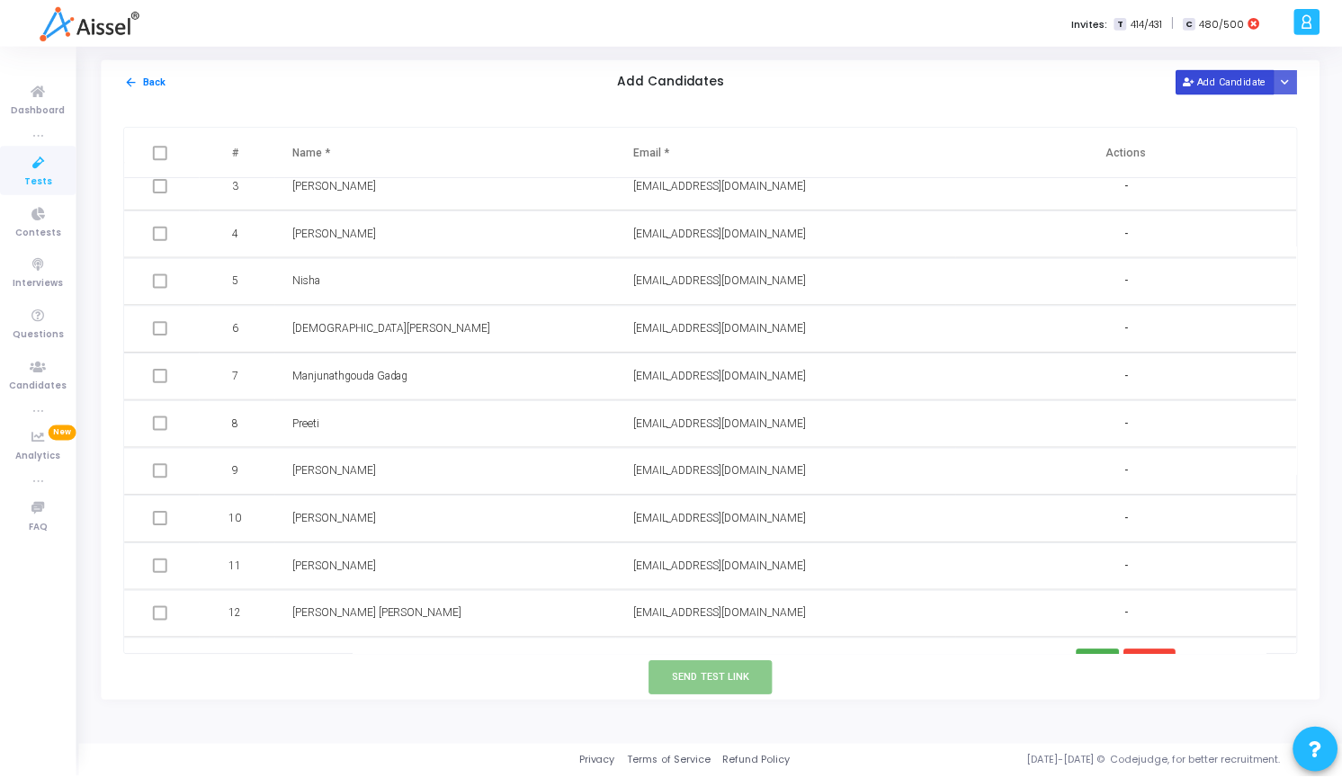
scroll to position [142, 0]
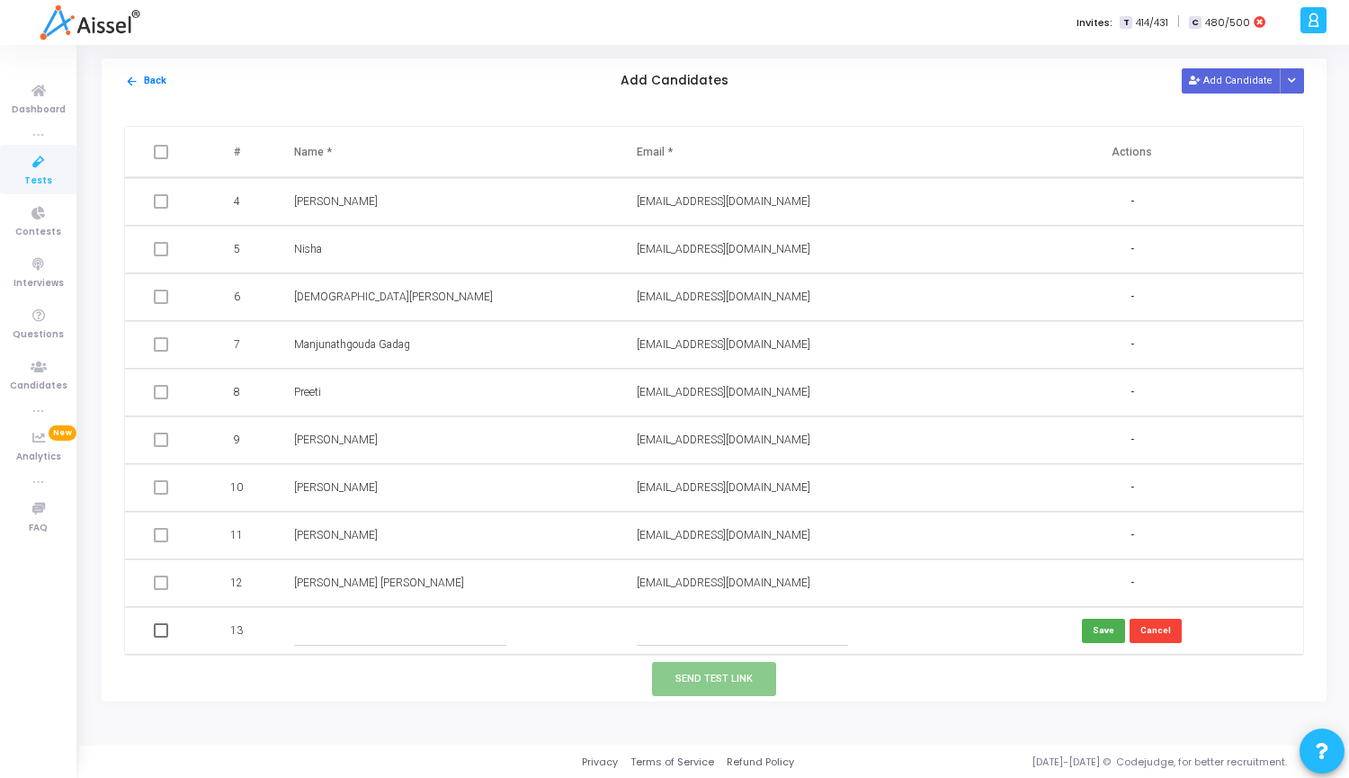
click at [705, 634] on input "text" at bounding box center [743, 631] width 212 height 30
paste input "[EMAIL_ADDRESS][DOMAIN_NAME]"
type input "[EMAIL_ADDRESS][DOMAIN_NAME]"
click at [407, 616] on input "text" at bounding box center [400, 631] width 212 height 30
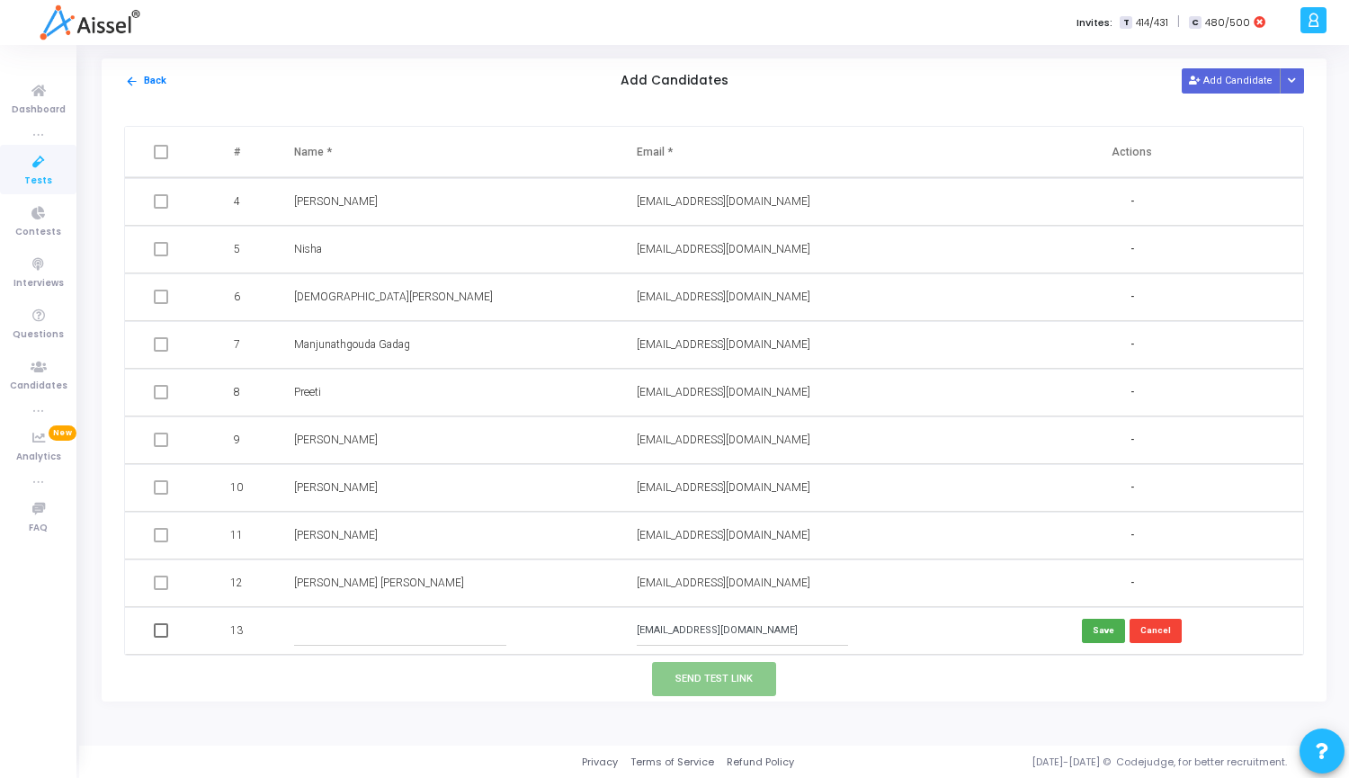
paste input "[PERSON_NAME]"
type input "[PERSON_NAME]"
click at [1089, 638] on button "Save" at bounding box center [1103, 631] width 43 height 24
click at [159, 634] on span at bounding box center [161, 630] width 14 height 14
click at [160, 638] on input "checkbox" at bounding box center [160, 638] width 1 height 1
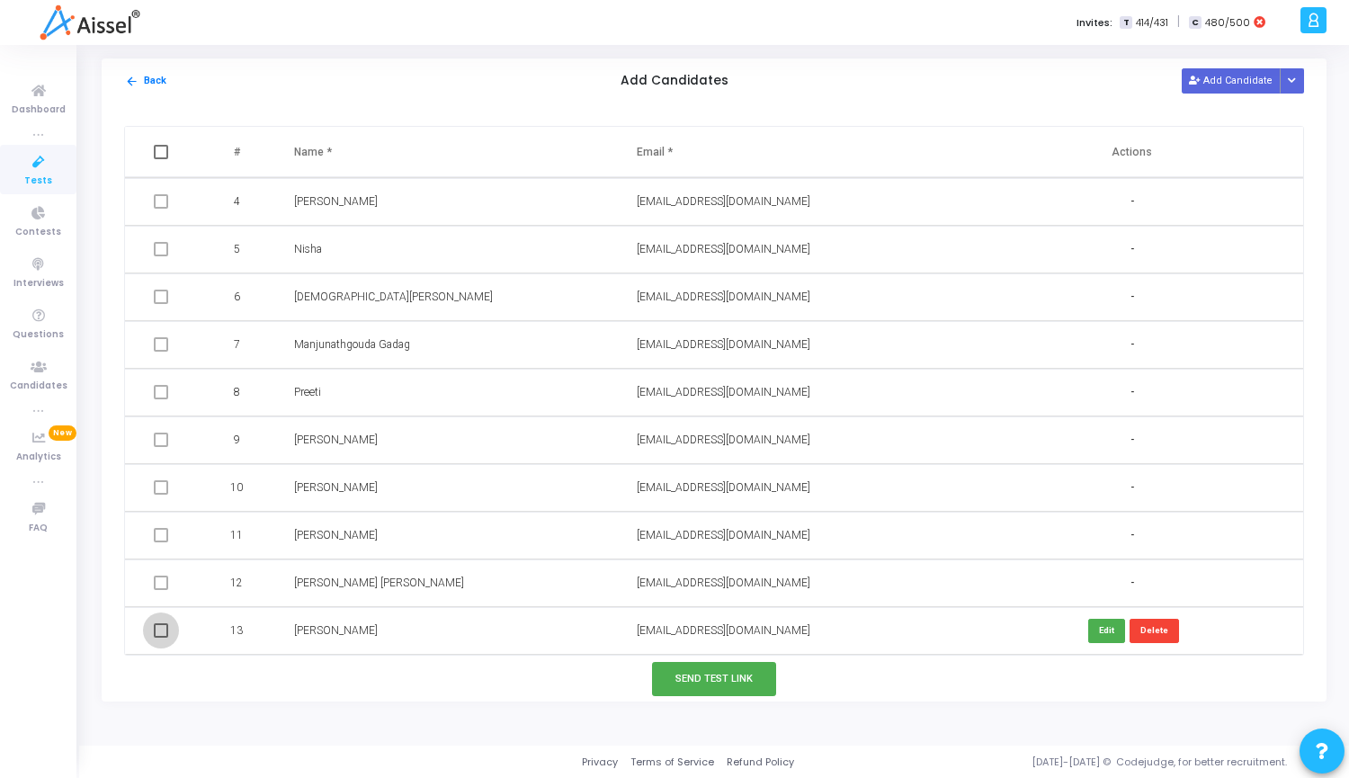
checkbox input "true"
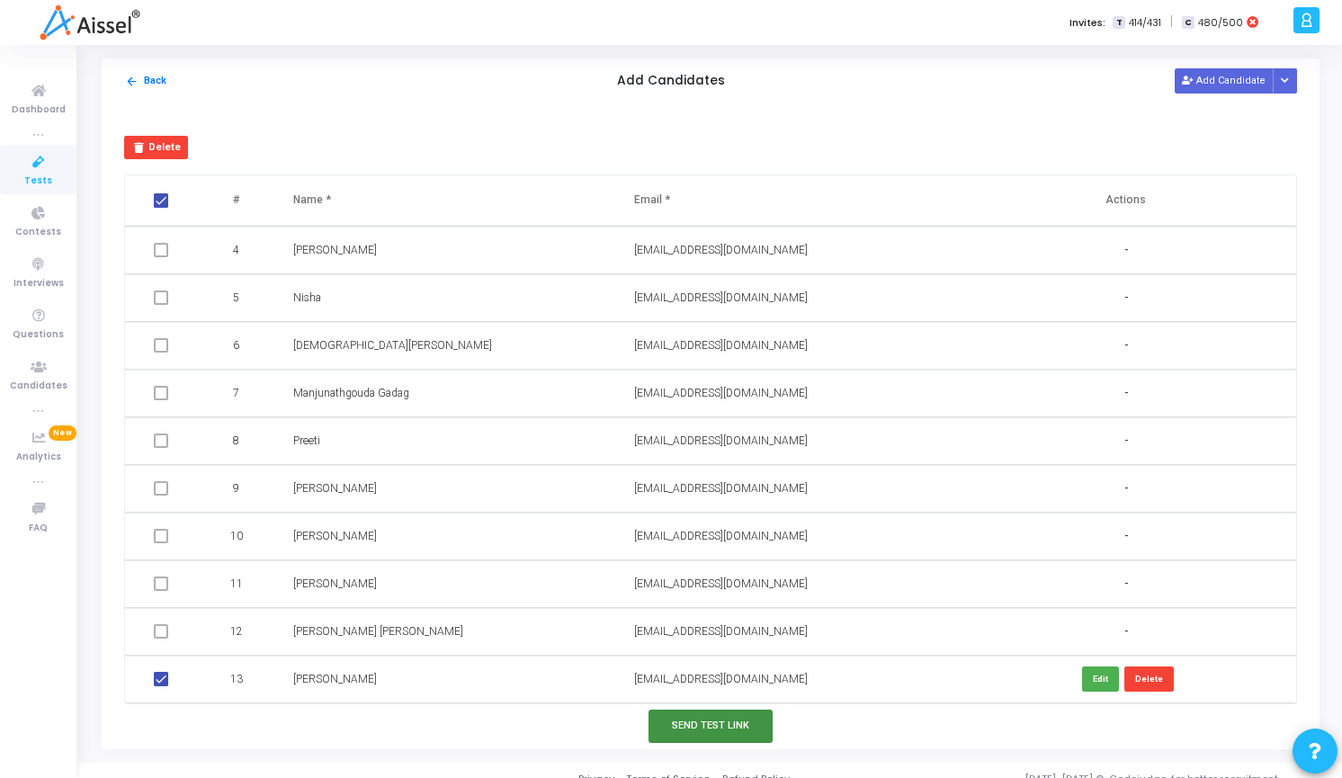
click at [721, 723] on button "Send Test Link" at bounding box center [711, 726] width 124 height 33
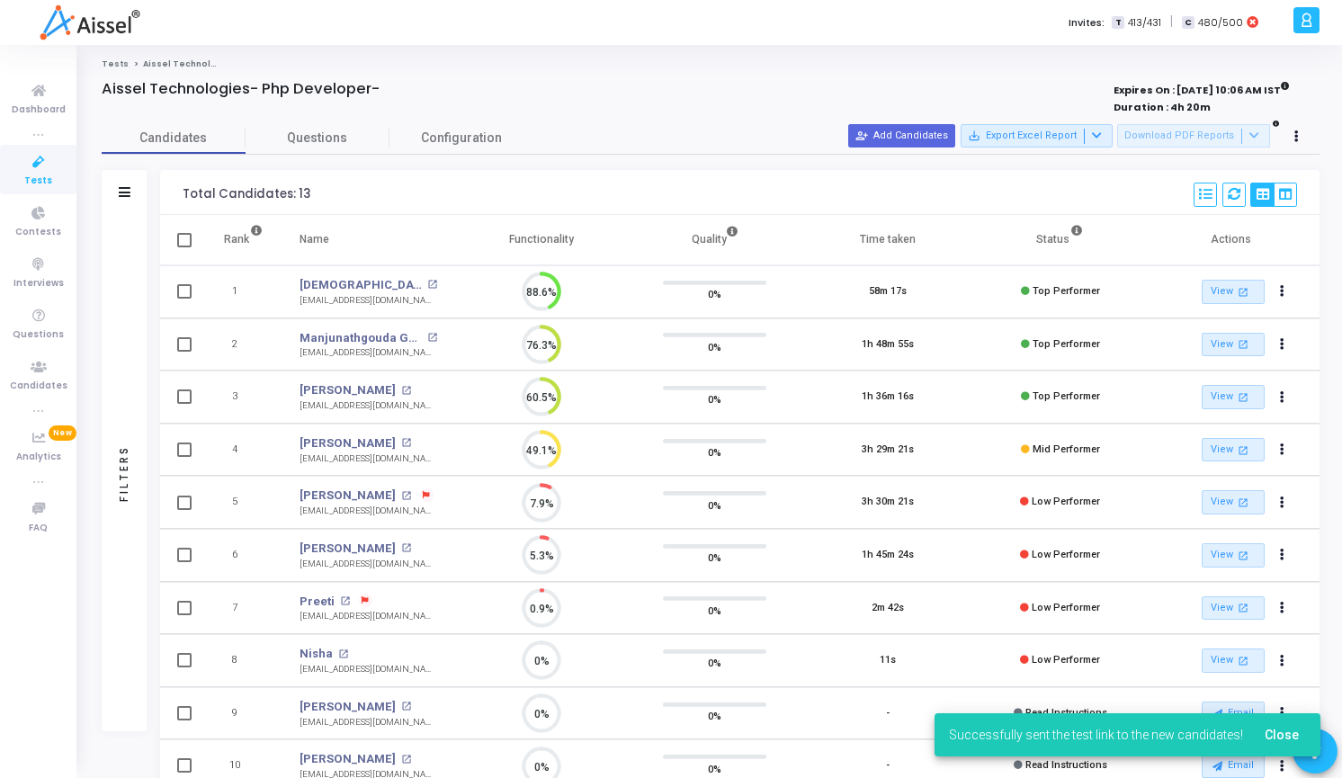
scroll to position [38, 46]
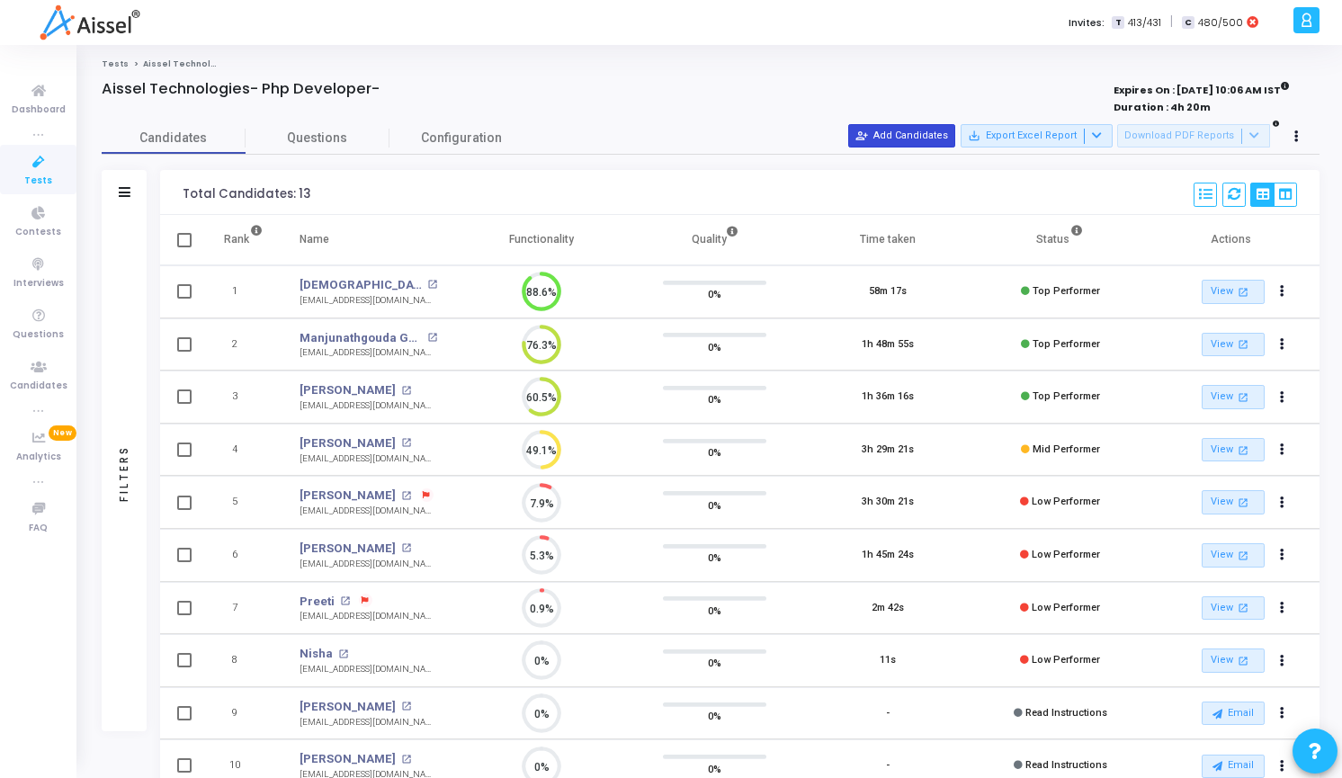
click at [927, 138] on button "person_add_alt Add Candidates" at bounding box center [901, 135] width 107 height 23
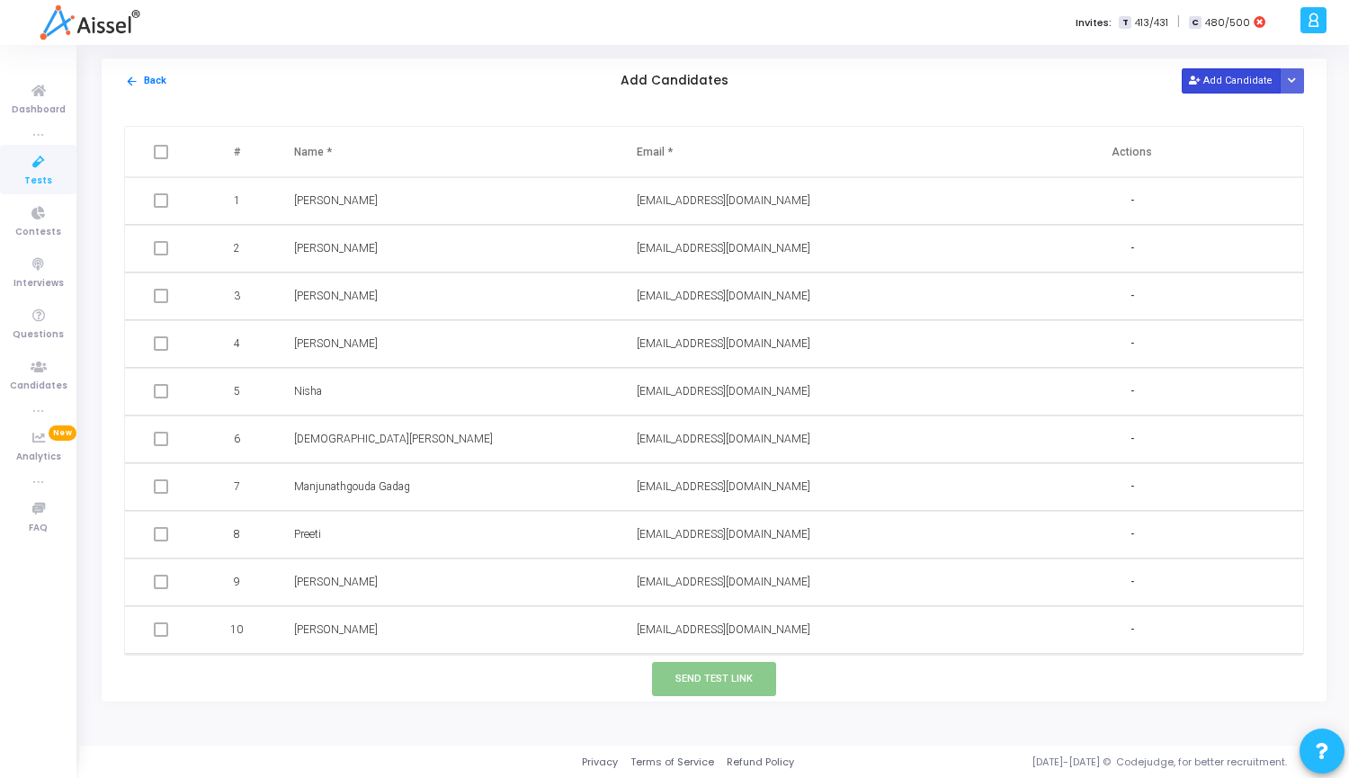
click at [1222, 85] on button "Add Candidate" at bounding box center [1231, 80] width 99 height 24
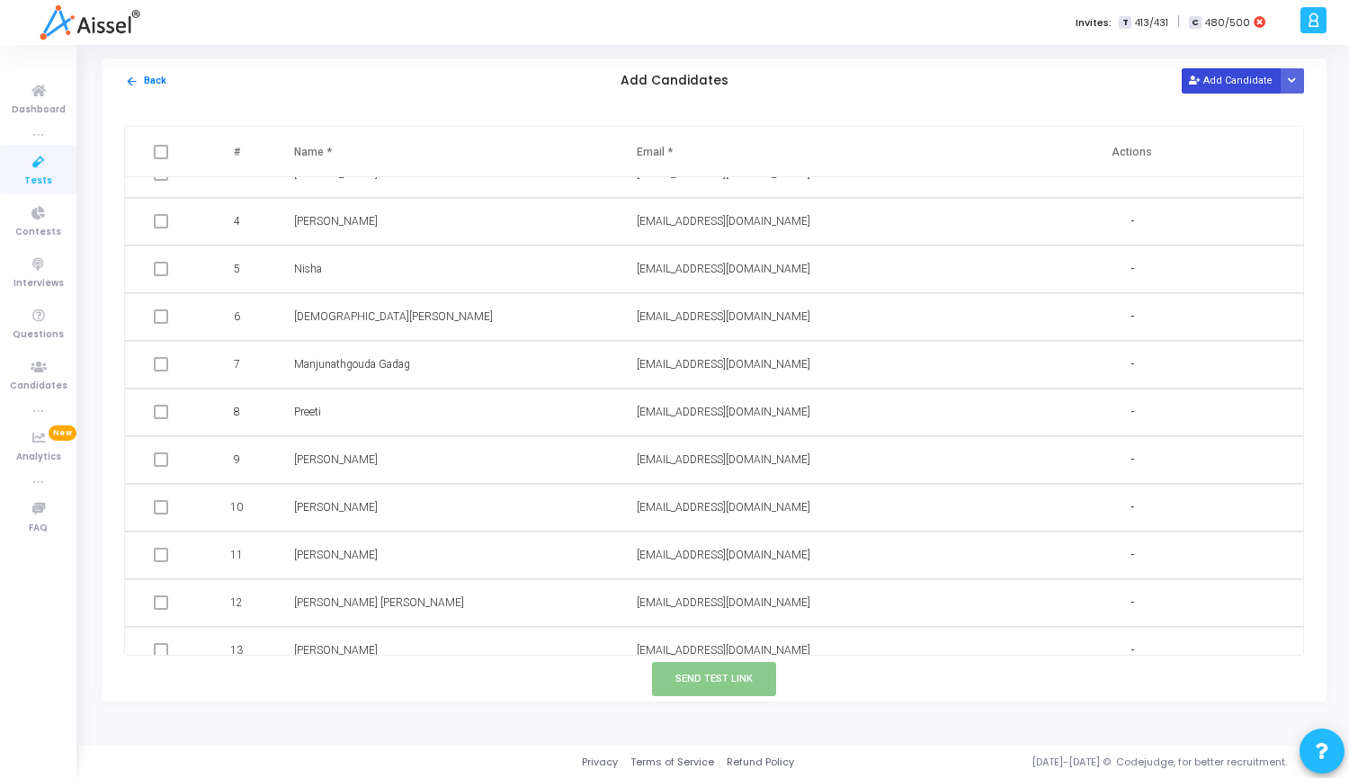
scroll to position [190, 0]
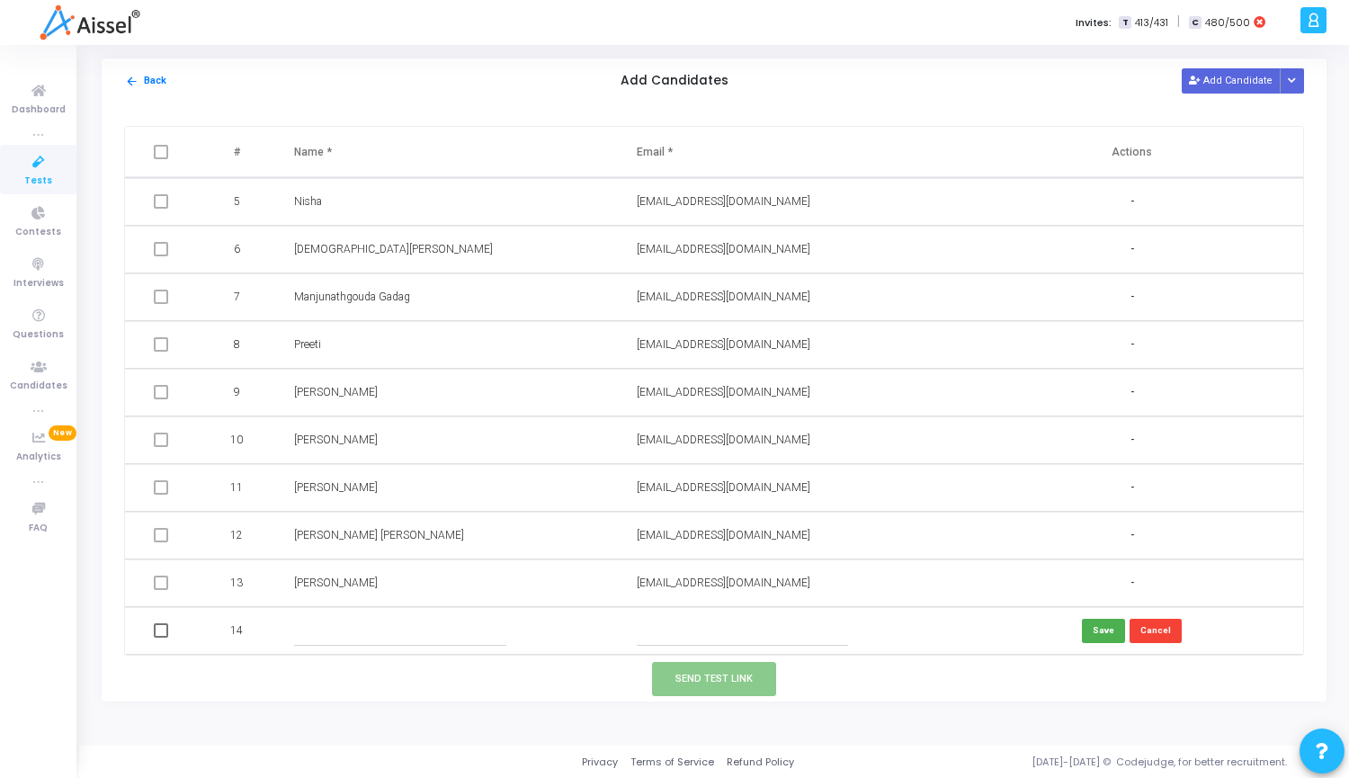
click at [757, 625] on input "text" at bounding box center [743, 631] width 212 height 30
paste input "[EMAIL_ADDRESS][DOMAIN_NAME] |"
type input "[EMAIL_ADDRESS][DOMAIN_NAME]"
click at [348, 622] on input "text" at bounding box center [400, 631] width 212 height 30
paste input "[PERSON_NAME] L NARAGUND"
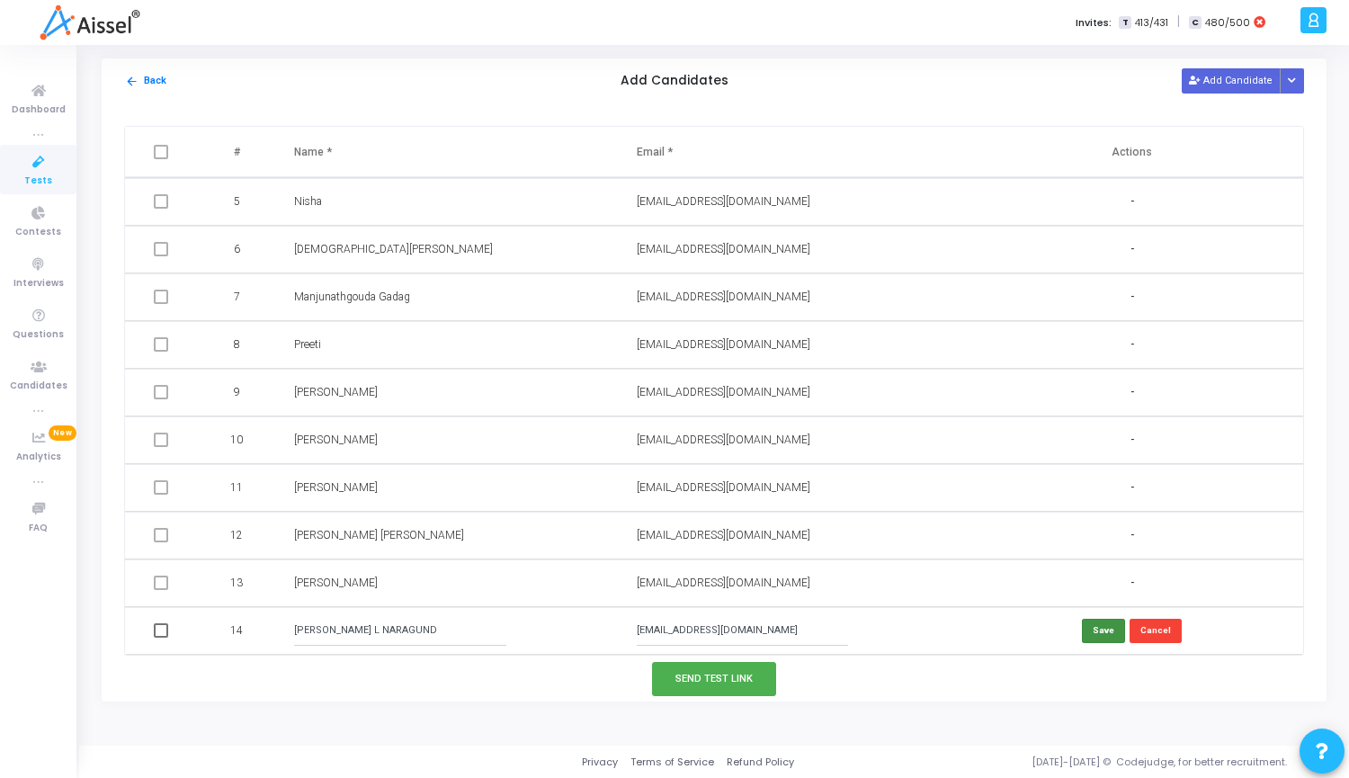
type input "[PERSON_NAME] L NARAGUND"
click at [1106, 624] on button "Save" at bounding box center [1103, 631] width 43 height 24
click at [161, 632] on span at bounding box center [161, 630] width 14 height 14
click at [161, 638] on input "checkbox" at bounding box center [160, 638] width 1 height 1
checkbox input "true"
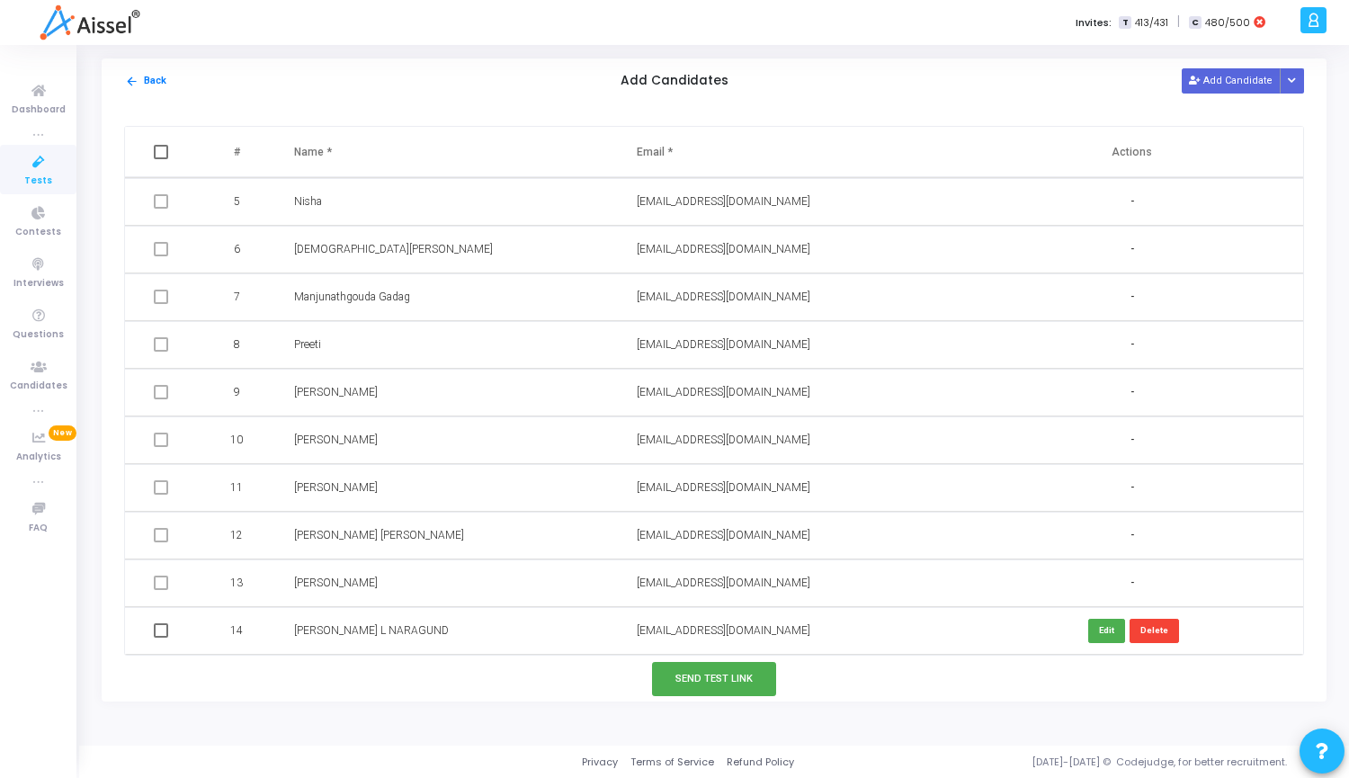
checkbox input "true"
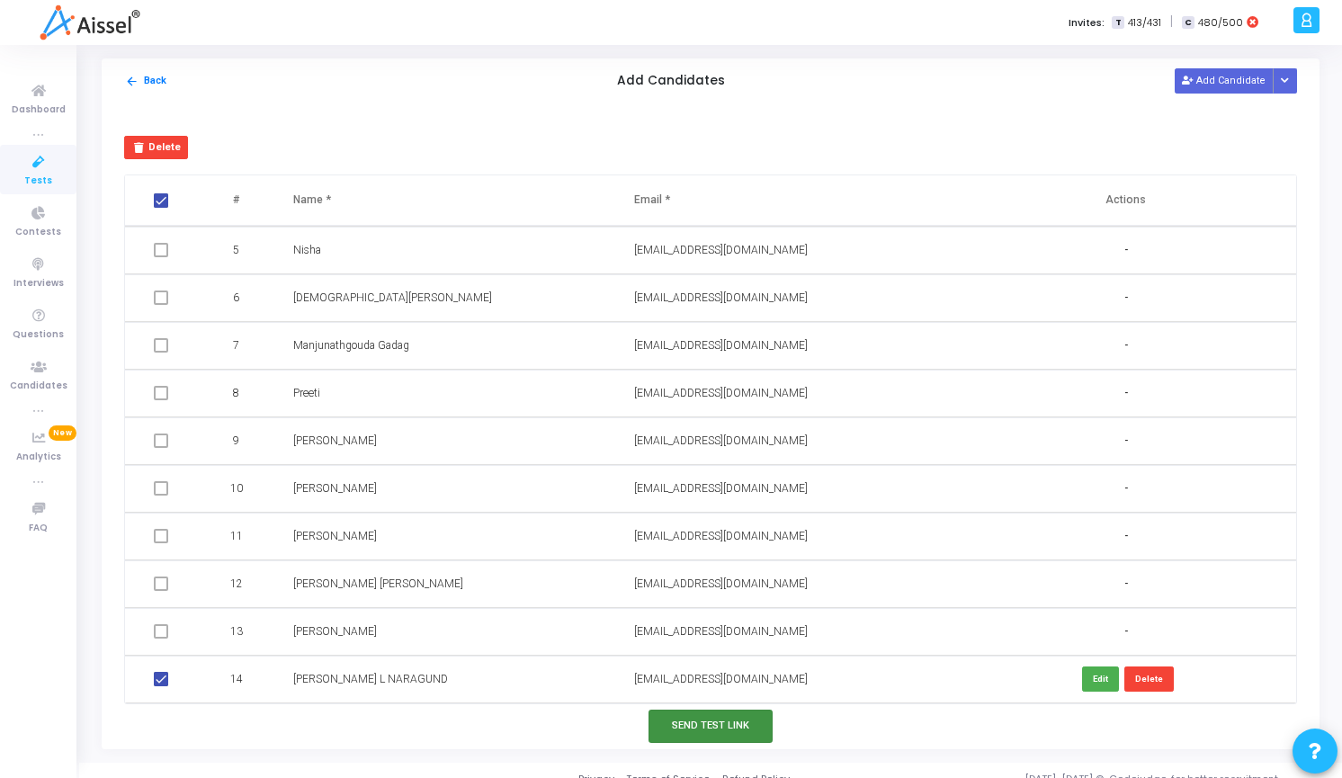
click at [705, 735] on button "Send Test Link" at bounding box center [711, 726] width 124 height 33
